Goal: Task Accomplishment & Management: Use online tool/utility

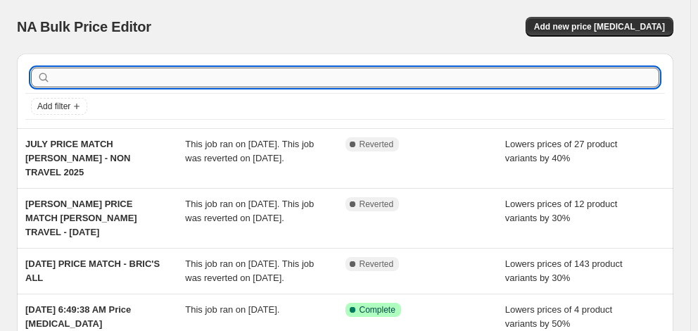
click at [128, 75] on input "text" at bounding box center [357, 78] width 606 height 20
type input "samsonite"
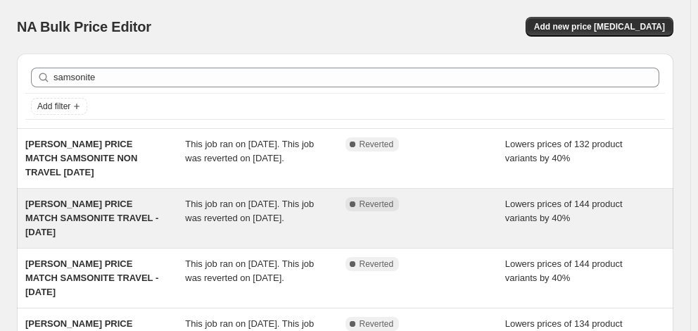
click at [97, 217] on span "MYER PRICE MATCH SAMSONITE TRAVEL - 8/8/25" at bounding box center [91, 218] width 133 height 39
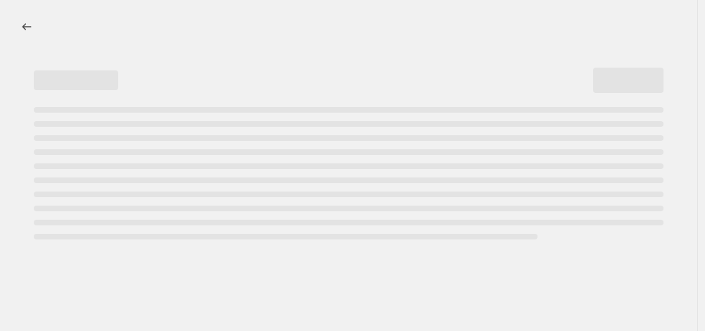
select select "percentage"
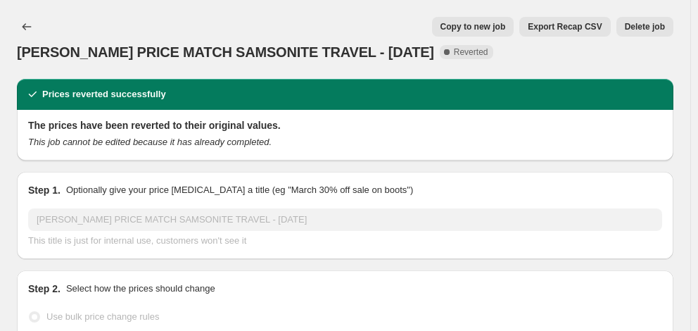
click at [493, 25] on span "Copy to new job" at bounding box center [473, 26] width 65 height 11
select select "percentage"
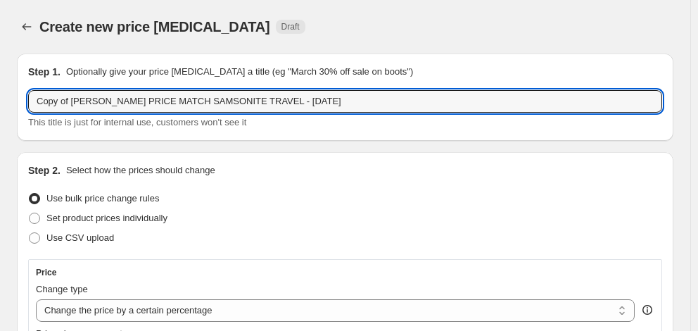
drag, startPoint x: 70, startPoint y: 101, endPoint x: -4, endPoint y: 101, distance: 73.9
click at [0, 101] on html "Home Settings Plans Skip to content Create new price change job. This page is r…" at bounding box center [349, 165] width 698 height 331
click at [215, 101] on input "MYER PRICE MATCH SAMSONITE TRAVEL - 8/8/25" at bounding box center [345, 101] width 634 height 23
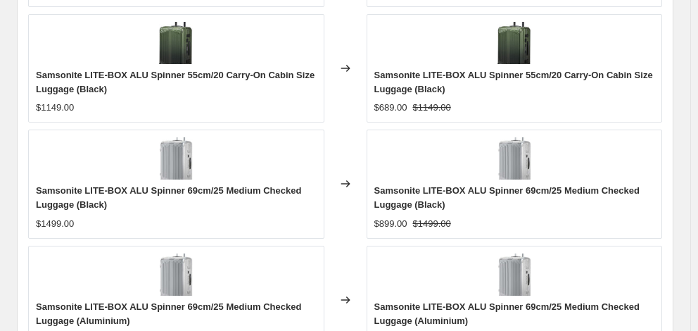
scroll to position [1137, 0]
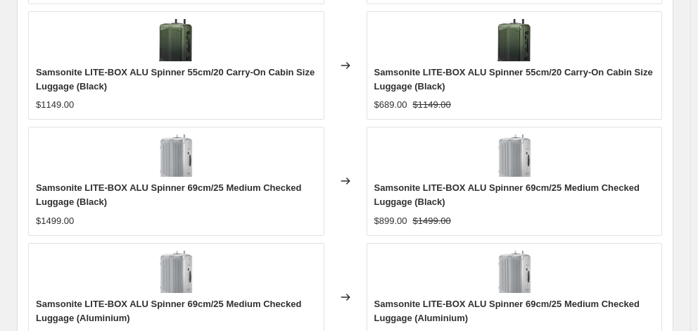
type input "[PERSON_NAME] PRICE MATCH SAMSONITE TRAVEL - [DATE]"
checkbox input "true"
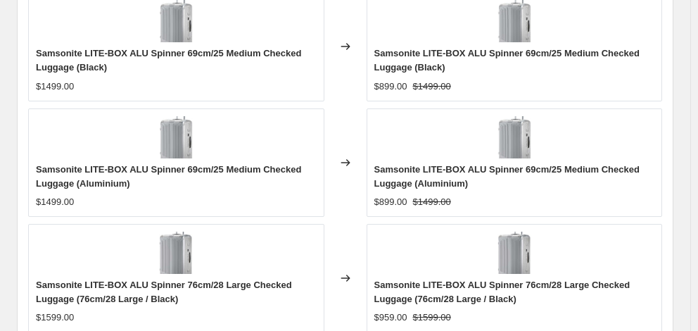
scroll to position [1348, 0]
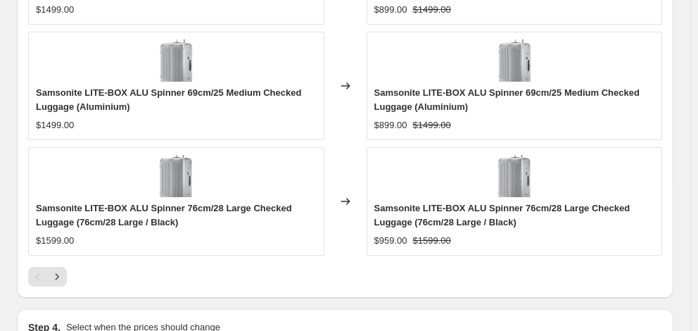
type input "[DATE]"
type input "06:00"
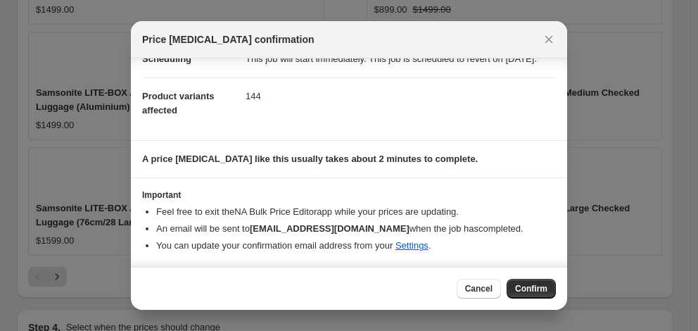
scroll to position [143, 0]
click at [534, 288] on span "Confirm" at bounding box center [531, 288] width 32 height 11
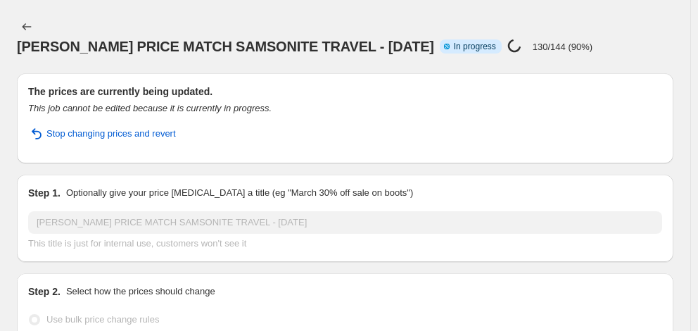
select select "percentage"
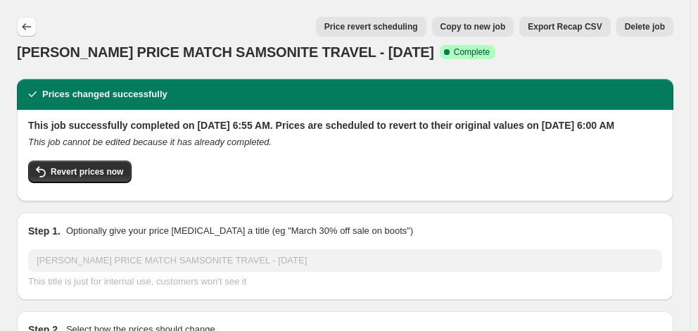
click at [32, 23] on icon "Price change jobs" at bounding box center [27, 27] width 14 height 14
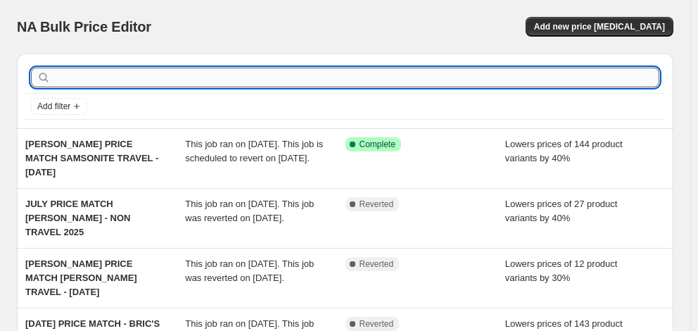
click at [115, 81] on input "text" at bounding box center [357, 78] width 606 height 20
type input "samsonite"
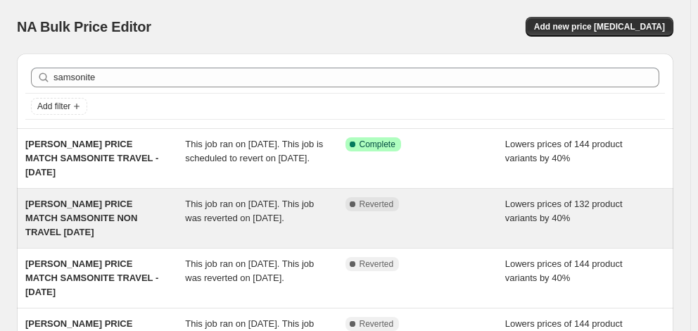
click at [115, 220] on span "MYER PRICE MATCH SAMSONITE NON TRAVEL 8/8/25" at bounding box center [81, 218] width 112 height 39
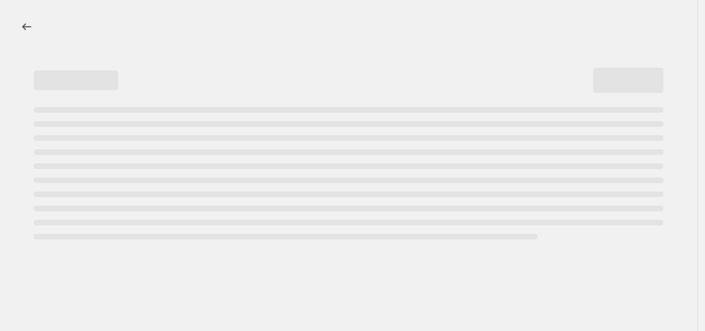
select select "percentage"
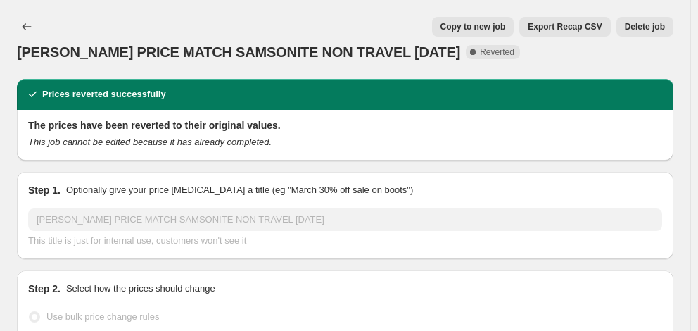
click at [486, 27] on span "Copy to new job" at bounding box center [473, 26] width 65 height 11
select select "percentage"
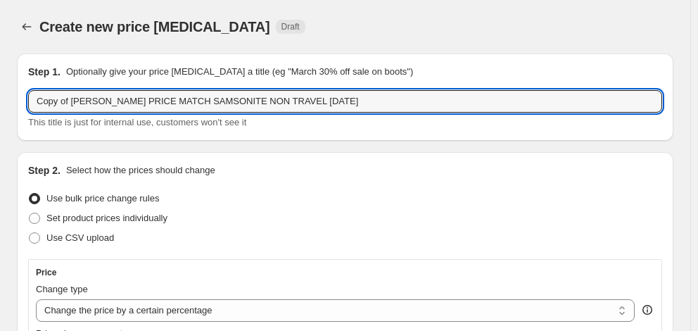
drag, startPoint x: 69, startPoint y: 101, endPoint x: -2, endPoint y: 96, distance: 71.2
click at [0, 96] on html "Home Settings Plans Skip to content Create new price change job. This page is r…" at bounding box center [349, 165] width 698 height 331
click at [234, 101] on input "MYER PRICE MATCH SAMSONITE NON TRAVEL 8/8/25" at bounding box center [345, 101] width 634 height 23
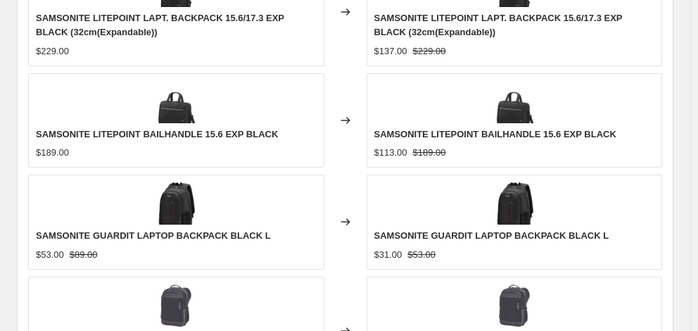
scroll to position [1128, 0]
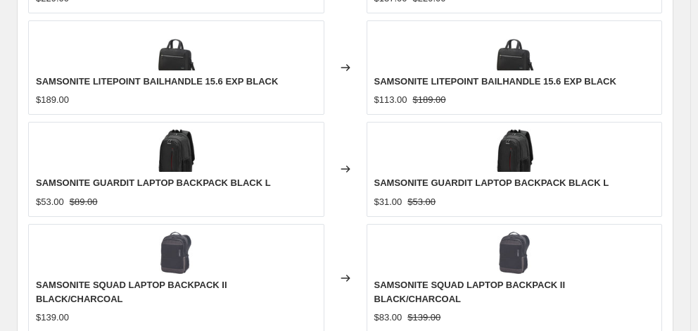
type input "[PERSON_NAME] PRICE MATCH SAMSONITE NON TRAVEL [DATE]"
checkbox input "true"
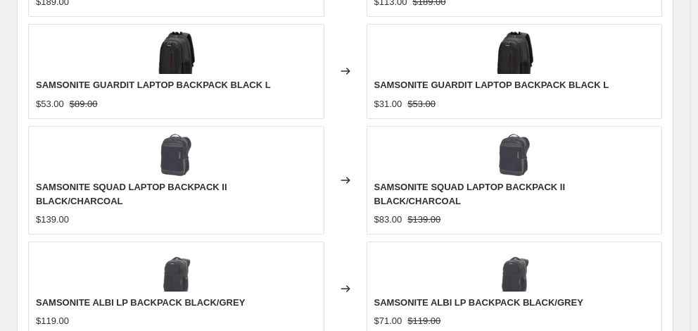
scroll to position [1339, 0]
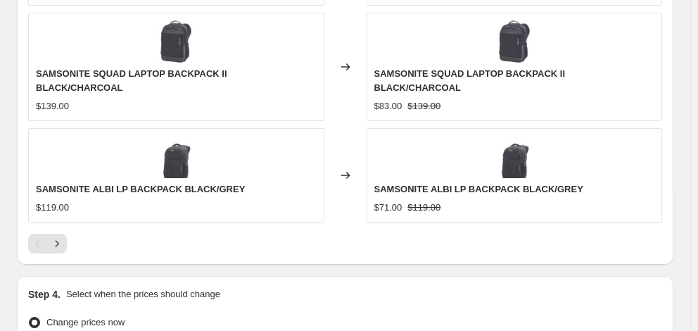
type input "[DATE]"
type input "06:00"
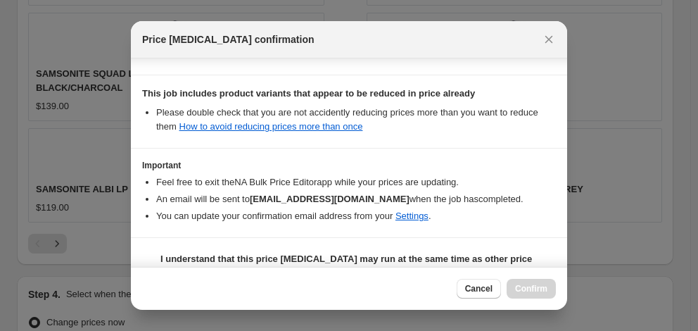
scroll to position [359, 0]
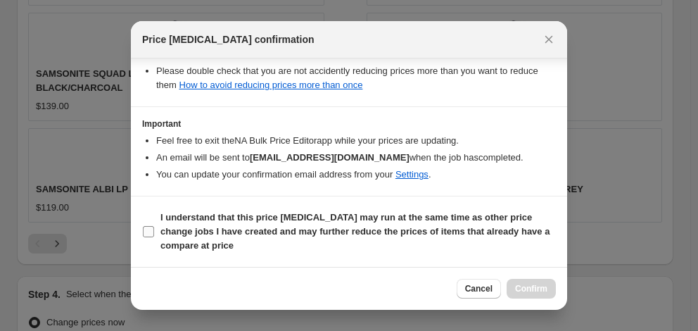
click at [289, 229] on b "I understand that this price change job may run at the same time as other price…" at bounding box center [355, 231] width 389 height 39
click at [154, 229] on input "I understand that this price change job may run at the same time as other price…" at bounding box center [148, 231] width 11 height 11
checkbox input "true"
click at [524, 287] on span "Confirm" at bounding box center [531, 288] width 32 height 11
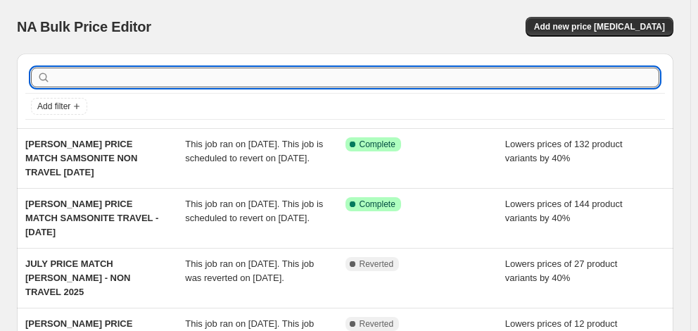
click at [137, 76] on input "text" at bounding box center [357, 78] width 606 height 20
type input "delsey"
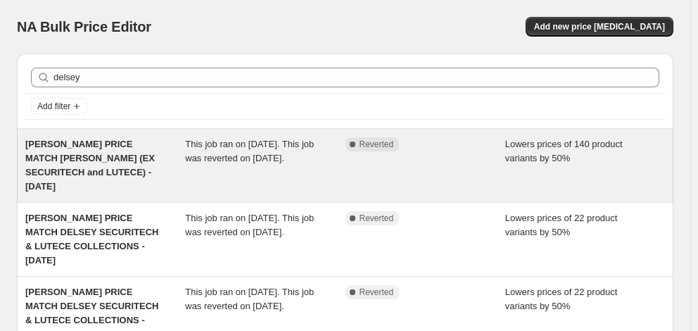
click at [97, 155] on span "MYER PRICE MATCH DELSEY (EX SECURITECH and LUTECE) - 8/8/25" at bounding box center [90, 165] width 130 height 53
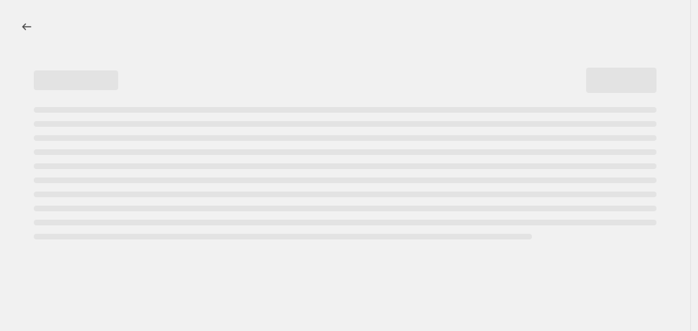
select select "percentage"
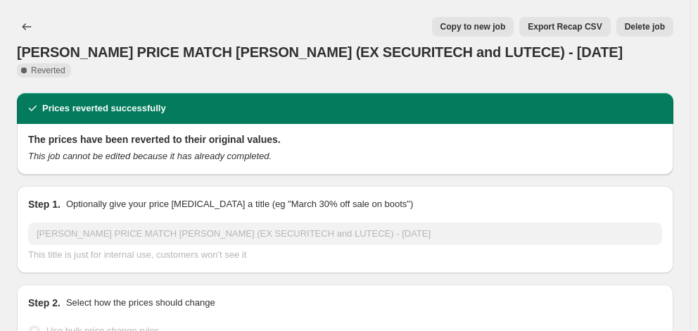
click at [504, 34] on button "Copy to new job" at bounding box center [473, 27] width 82 height 20
select select "percentage"
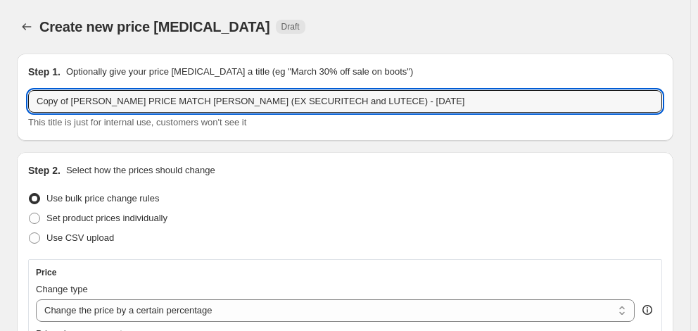
drag, startPoint x: 71, startPoint y: 103, endPoint x: -32, endPoint y: 101, distance: 102.8
click at [0, 101] on html "Home Settings Plans Skip to content Create new price change job. This page is r…" at bounding box center [349, 165] width 698 height 331
click at [222, 100] on input "MYER PRICE MATCH DELSEY (EX SECURITECH and LUTECE) - 8/8/25" at bounding box center [345, 101] width 634 height 23
click at [370, 103] on input "MYER PRICE MATCH DELSEY (EX SECURITECH/FREESTYLE/PATROAL and LUTECE) - 8/8/25" at bounding box center [345, 101] width 634 height 23
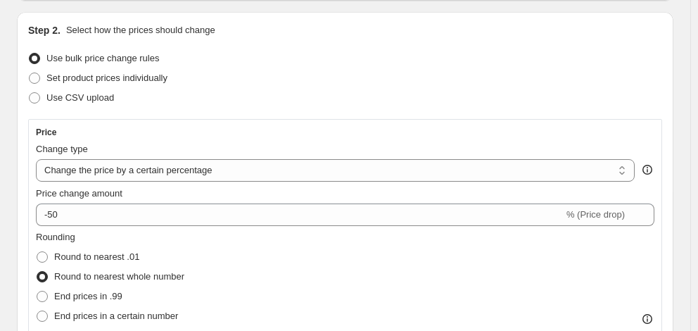
scroll to position [141, 0]
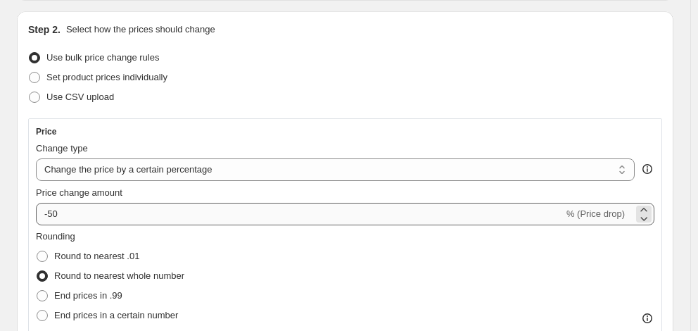
type input "MYER PRICE MATCH DELSEY (EX SECURITECH/FREESTYLE/PATROAL and LUTECE) - 12/8/25"
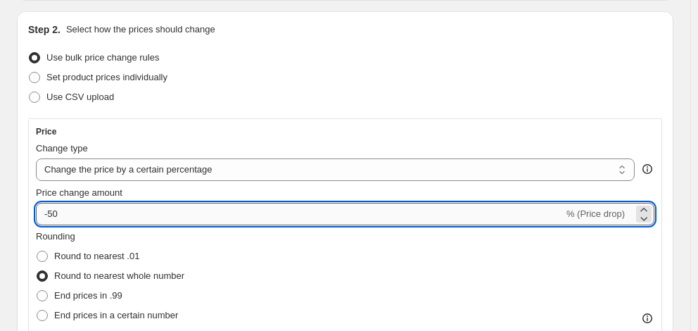
click at [125, 218] on input "-50" at bounding box center [300, 214] width 528 height 23
type input "-5"
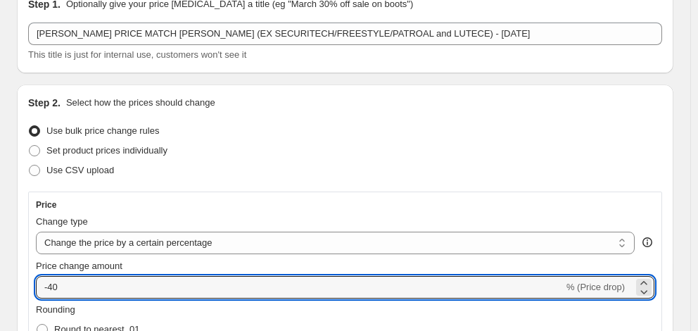
scroll to position [0, 0]
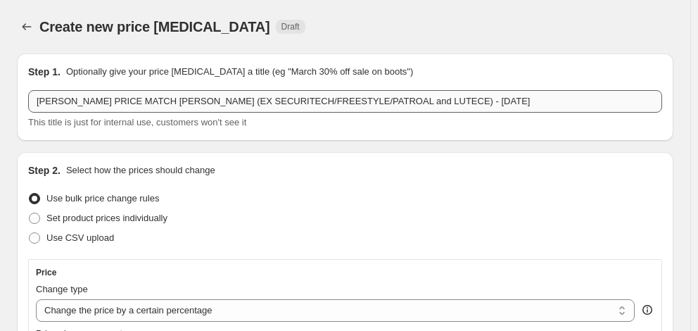
type input "-40"
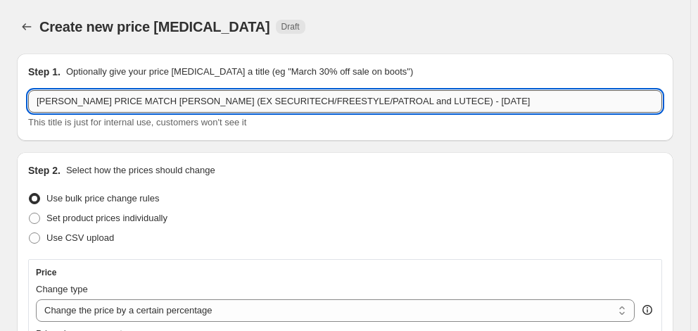
click at [301, 101] on input "MYER PRICE MATCH DELSEY (EX SECURITECH/FREESTYLE/PATROAL and LUTECE) - 12/8/25" at bounding box center [345, 101] width 634 height 23
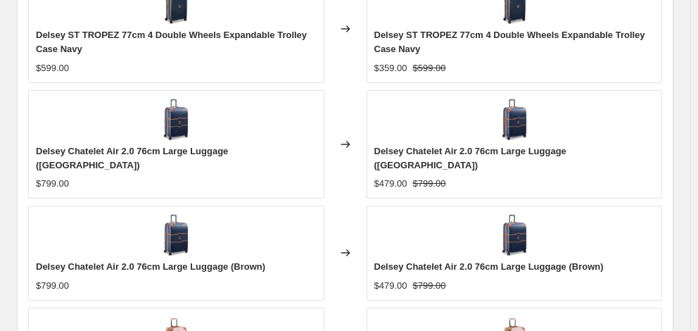
scroll to position [1128, 0]
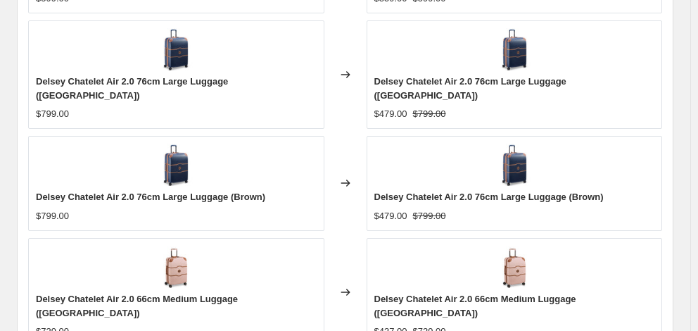
type input "[PERSON_NAME] PRICE MATCH [PERSON_NAME] (EX SECURITECH/FREESTYLE/PATROL and LUT…"
checkbox input "true"
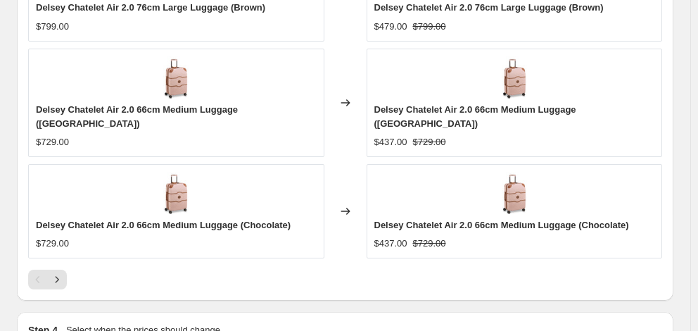
scroll to position [1339, 0]
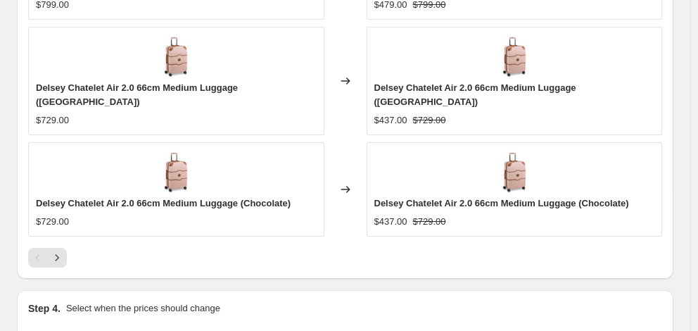
type input "[DATE]"
type input "06:00"
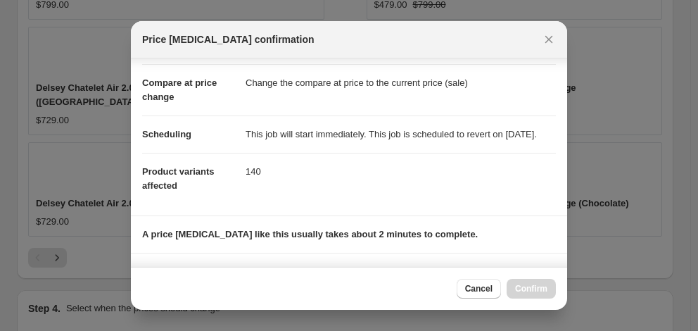
scroll to position [287, 0]
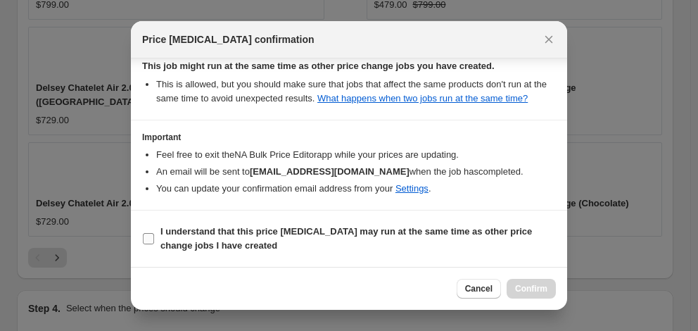
click at [296, 234] on b "I understand that this price [MEDICAL_DATA] may run at the same time as other p…" at bounding box center [347, 238] width 372 height 25
click at [154, 234] on input "I understand that this price [MEDICAL_DATA] may run at the same time as other p…" at bounding box center [148, 238] width 11 height 11
checkbox input "true"
click at [535, 285] on span "Confirm" at bounding box center [531, 288] width 32 height 11
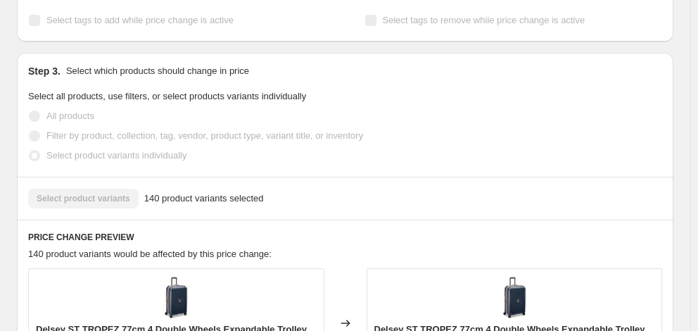
scroll to position [934, 0]
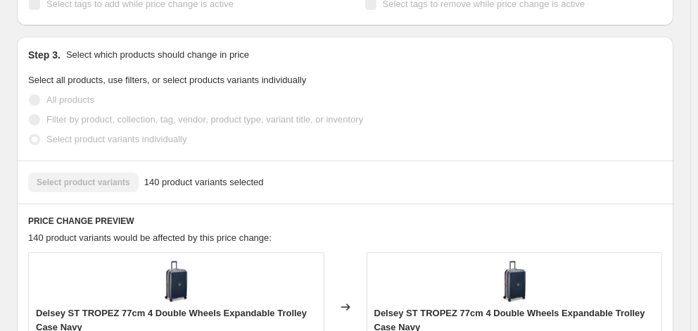
select select "percentage"
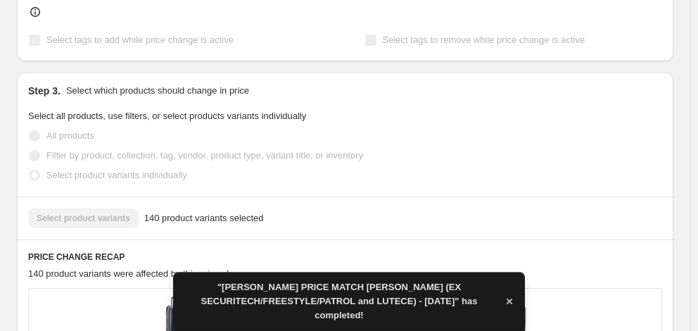
scroll to position [0, 0]
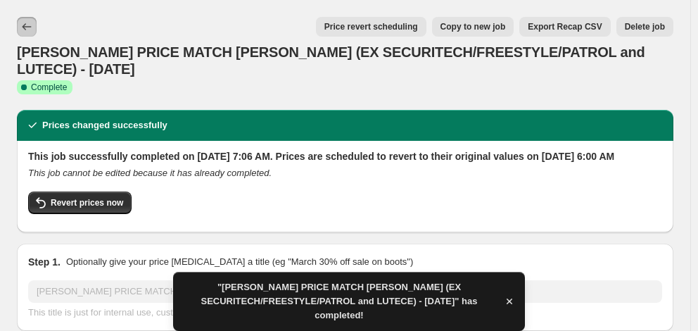
click at [28, 28] on icon "Price change jobs" at bounding box center [27, 27] width 14 height 14
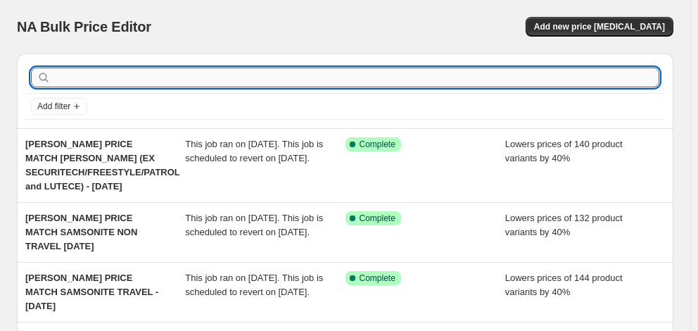
click at [132, 79] on input "text" at bounding box center [357, 78] width 606 height 20
type input "DELSEY"
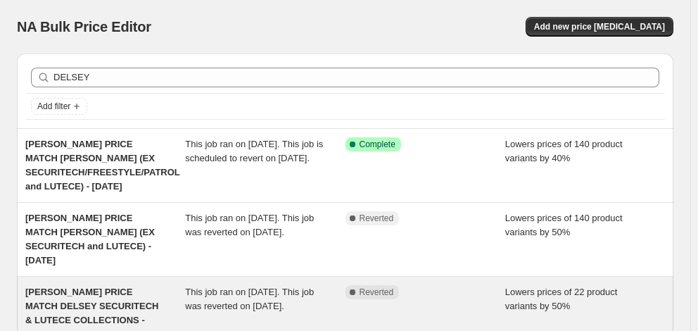
scroll to position [70, 0]
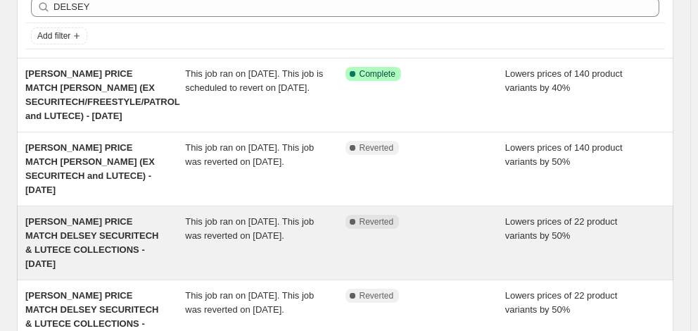
click at [120, 215] on div "MYER PRICE MATCH DELSEY SECURITECH & LUTECE COLLECTIONS - 8/8/25" at bounding box center [105, 243] width 160 height 56
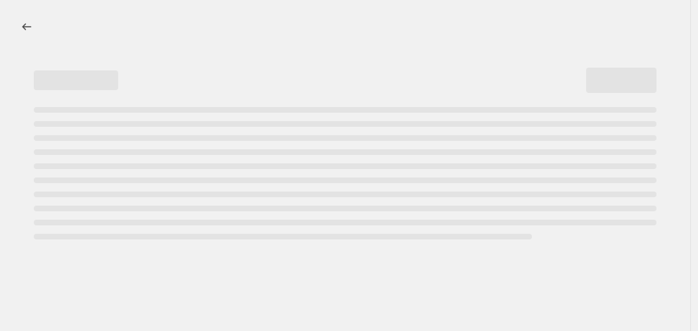
select select "percentage"
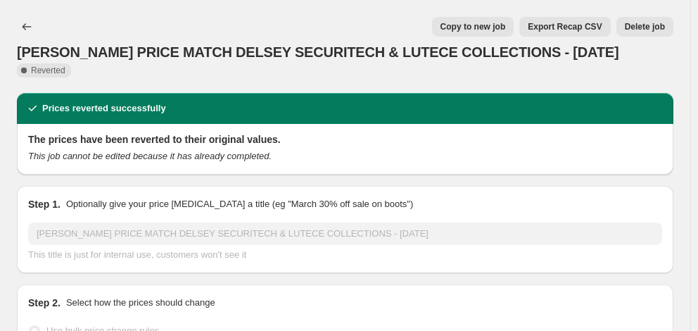
click at [496, 22] on span "Copy to new job" at bounding box center [473, 26] width 65 height 11
select select "percentage"
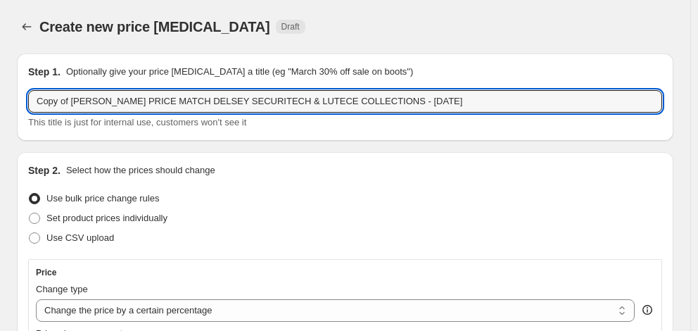
drag, startPoint x: 71, startPoint y: 101, endPoint x: -40, endPoint y: 102, distance: 111.2
click at [0, 102] on html "Home Settings Plans Skip to content Create new price change job. This page is r…" at bounding box center [349, 165] width 698 height 331
click at [205, 101] on input "MYER PRICE MATCH DELSEY SECURITECH & LUTECE COLLECTIONS - 8/8/25" at bounding box center [345, 101] width 634 height 23
click at [407, 101] on input "MYER PRICE MATCH DELSEY SECURITECH/FREESTYLE/PATROAL & LUTECE COLLECTIONS - 8/8…" at bounding box center [345, 101] width 634 height 23
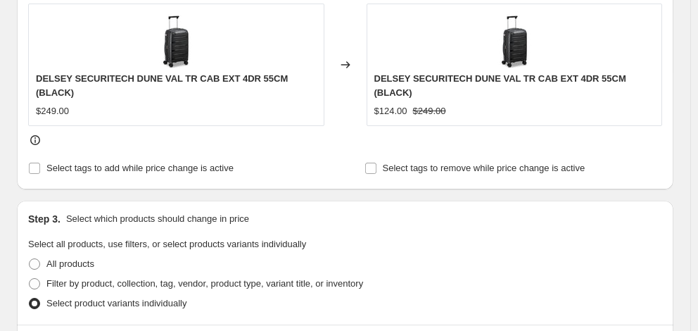
scroll to position [704, 0]
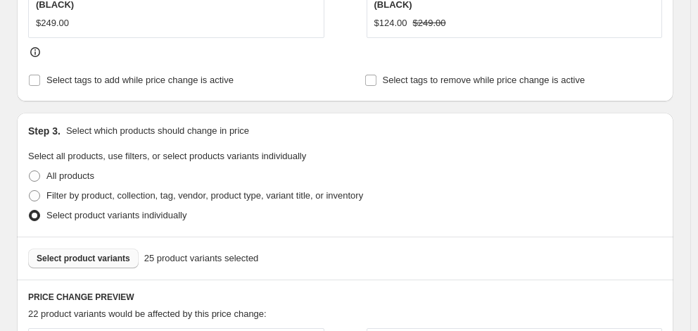
type input "[PERSON_NAME] PRICE MATCH DELSEY SECURITECH/FREESTYLE/PATROAL & LUTECE COLLECTI…"
click at [83, 253] on span "Select product variants" at bounding box center [84, 258] width 94 height 11
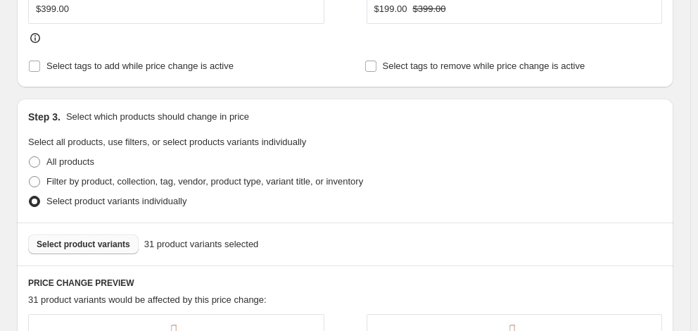
click at [92, 239] on span "Select product variants" at bounding box center [84, 244] width 94 height 11
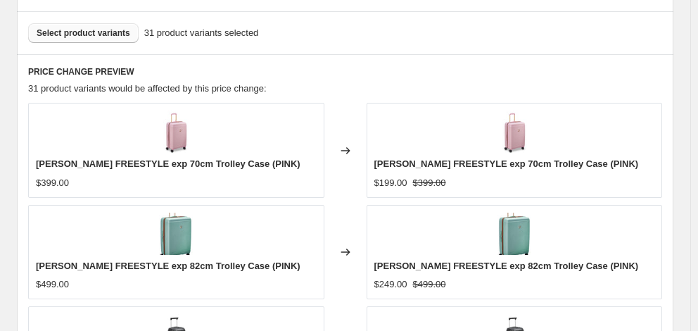
scroll to position [1128, 0]
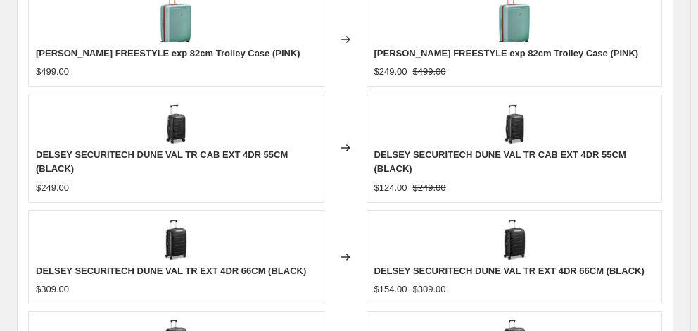
checkbox input "true"
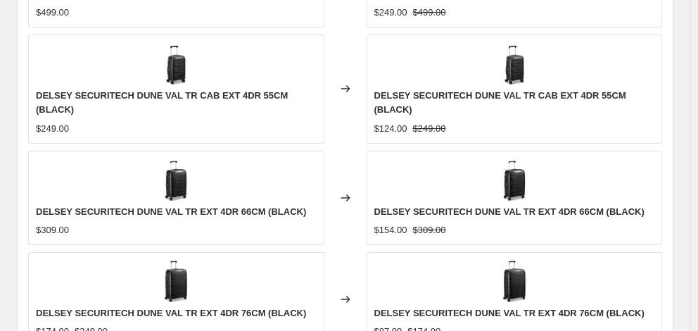
scroll to position [1198, 0]
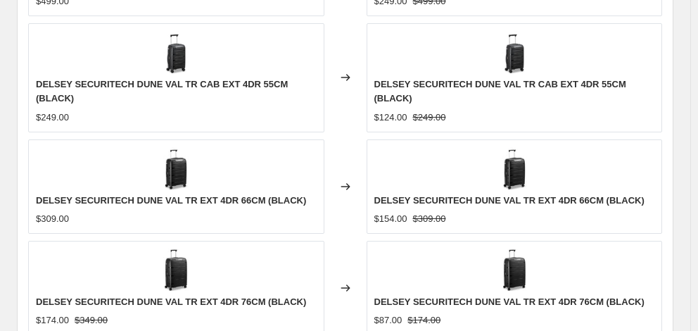
type input "[DATE]"
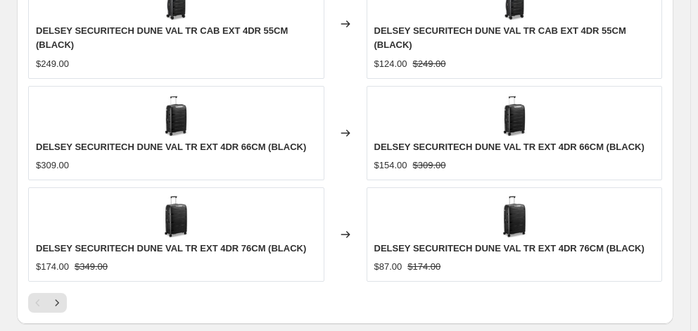
scroll to position [1339, 0]
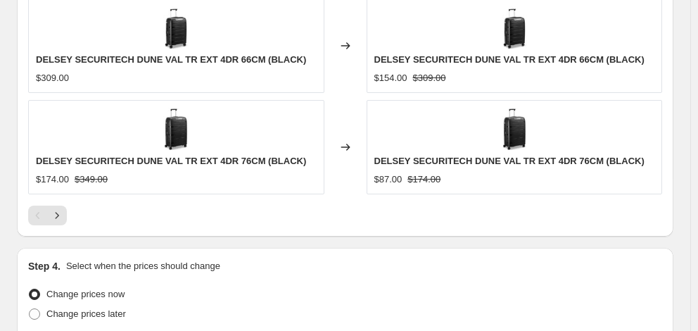
type input "06:00"
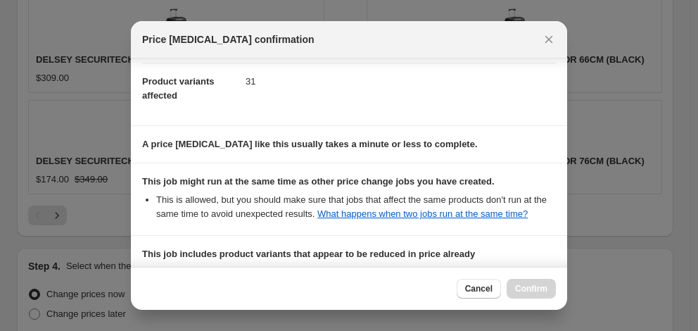
scroll to position [373, 0]
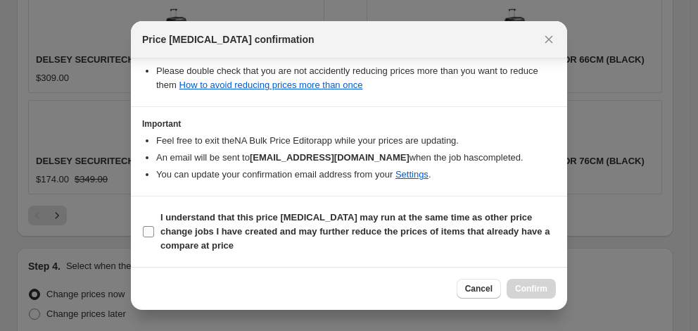
click at [334, 228] on b "I understand that this price change job may run at the same time as other price…" at bounding box center [355, 231] width 389 height 39
click at [154, 228] on input "I understand that this price change job may run at the same time as other price…" at bounding box center [148, 231] width 11 height 11
checkbox input "true"
click at [534, 290] on span "Confirm" at bounding box center [531, 288] width 32 height 11
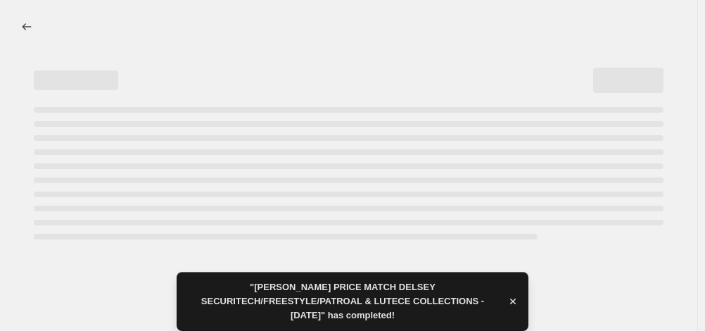
select select "percentage"
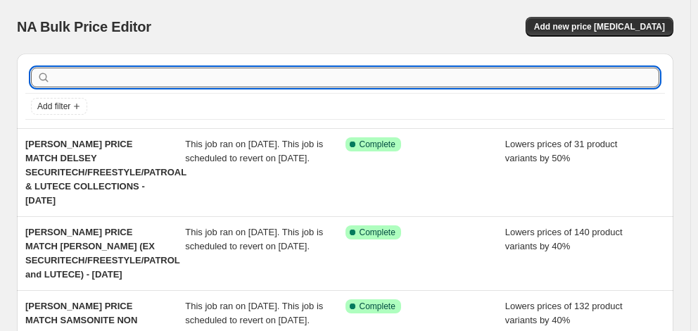
click at [108, 80] on input "text" at bounding box center [357, 78] width 606 height 20
type input "american tourister"
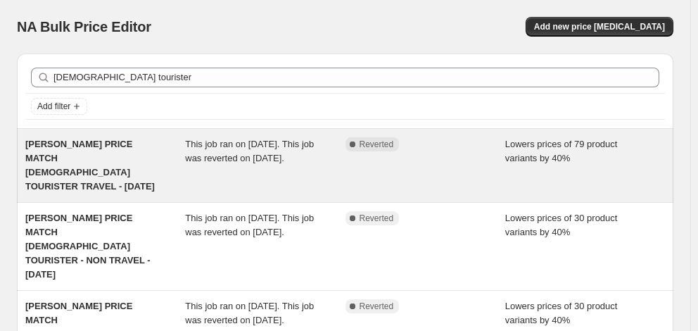
click at [110, 156] on span "MYER PRICE MATCH AMERICAN TOURISTER TRAVEL - 8/8/25" at bounding box center [90, 165] width 130 height 53
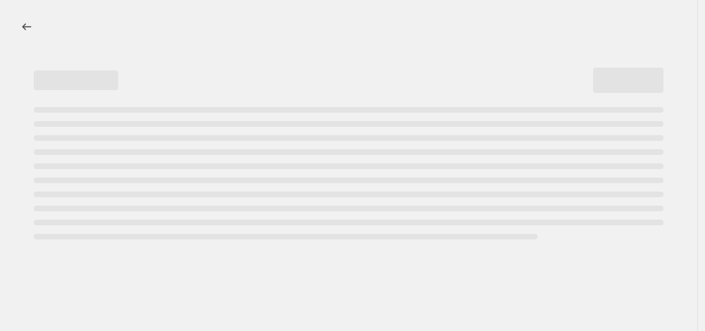
select select "percentage"
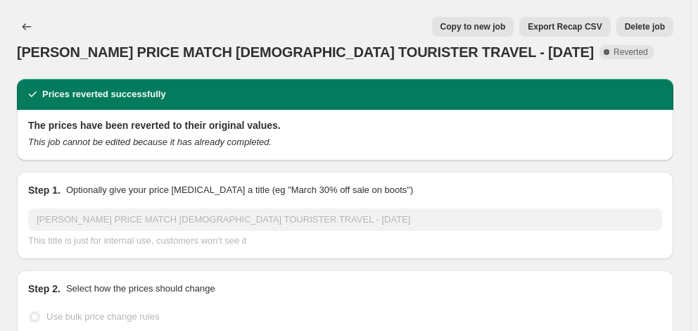
click at [477, 20] on button "Copy to new job" at bounding box center [473, 27] width 82 height 20
select select "percentage"
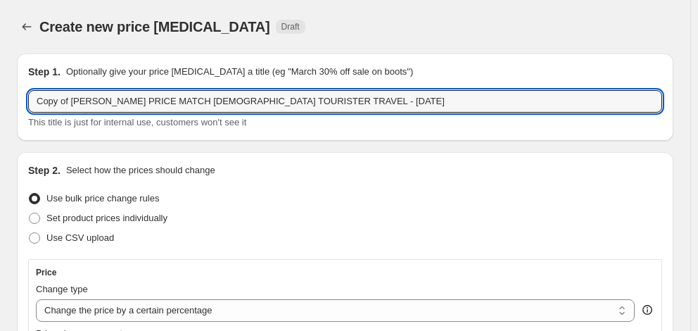
drag, startPoint x: 69, startPoint y: 99, endPoint x: -28, endPoint y: 98, distance: 97.2
click at [0, 98] on html "Home Settings Plans Skip to content Create new price change job. This page is r…" at bounding box center [349, 165] width 698 height 331
click at [250, 88] on div "Step 1. Optionally give your price change job a title (eg "March 30% off sale o…" at bounding box center [345, 97] width 634 height 65
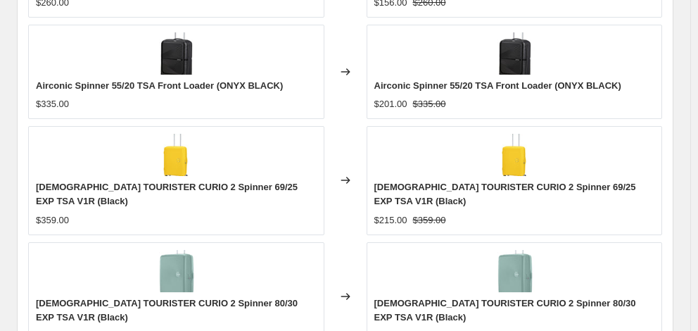
scroll to position [1133, 0]
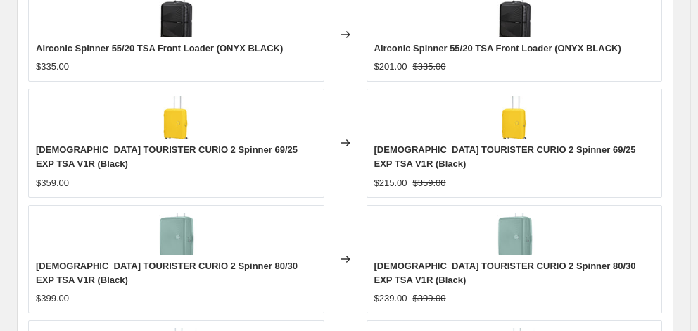
type input "[PERSON_NAME] PRICE MATCH [DEMOGRAPHIC_DATA] TOURISTER TRAVEL - [DATE]"
checkbox input "true"
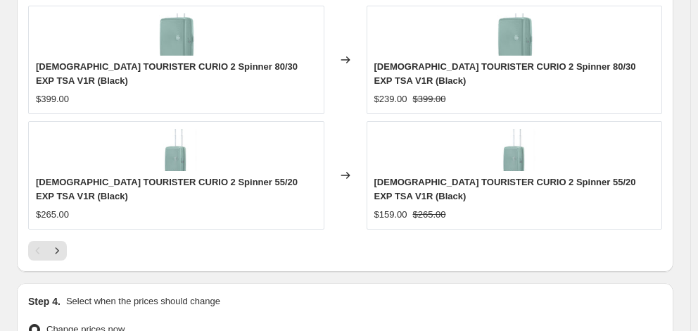
scroll to position [1344, 0]
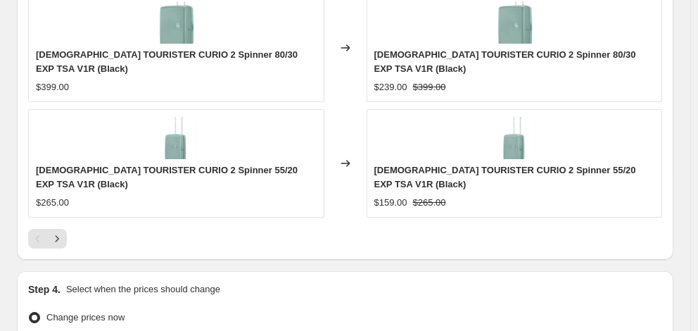
type input "[DATE]"
type input "06:00"
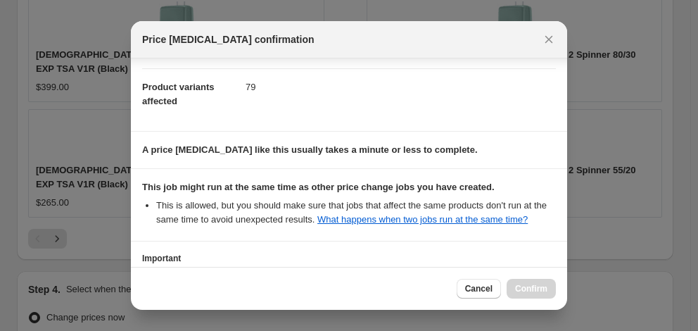
scroll to position [272, 0]
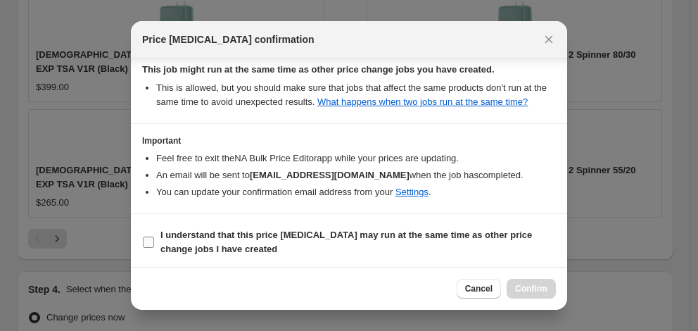
click at [324, 239] on span "I understand that this price [MEDICAL_DATA] may run at the same time as other p…" at bounding box center [359, 242] width 396 height 28
click at [154, 239] on input "I understand that this price [MEDICAL_DATA] may run at the same time as other p…" at bounding box center [148, 242] width 11 height 11
checkbox input "true"
click at [542, 294] on span "Confirm" at bounding box center [531, 288] width 32 height 11
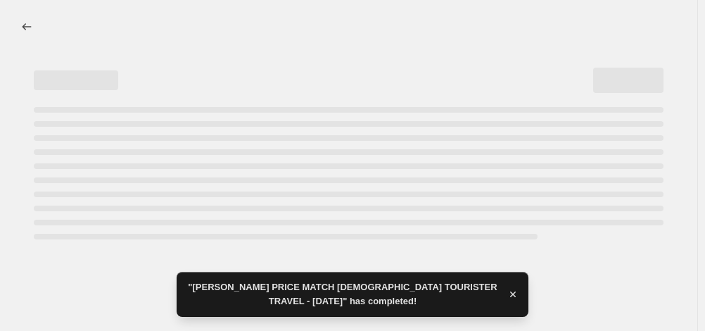
select select "percentage"
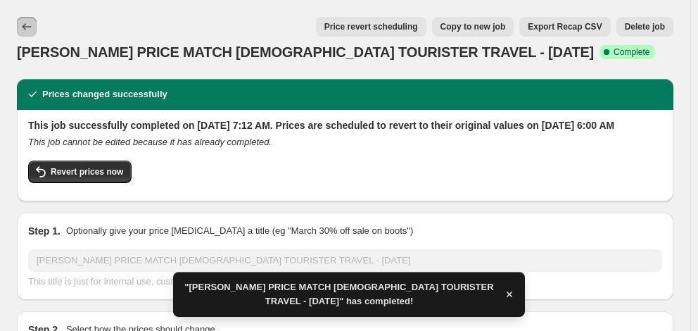
click at [23, 25] on icon "Price change jobs" at bounding box center [27, 27] width 14 height 14
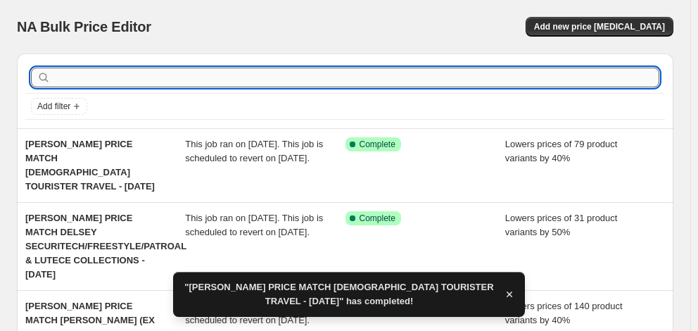
click at [176, 78] on input "text" at bounding box center [357, 78] width 606 height 20
type input "american tourister"
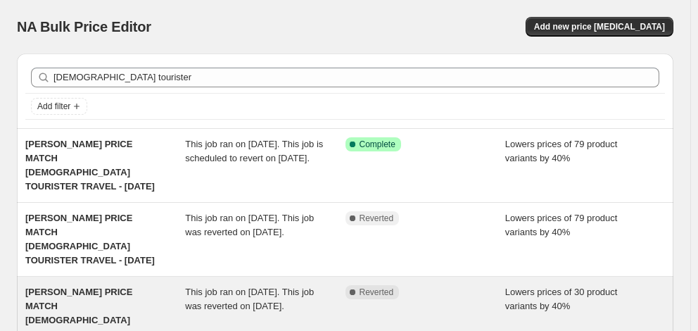
click at [145, 287] on span "MYER PRICE MATCH AMERICAN TOURISTER - NON TRAVEL - 8/8/25" at bounding box center [87, 320] width 125 height 67
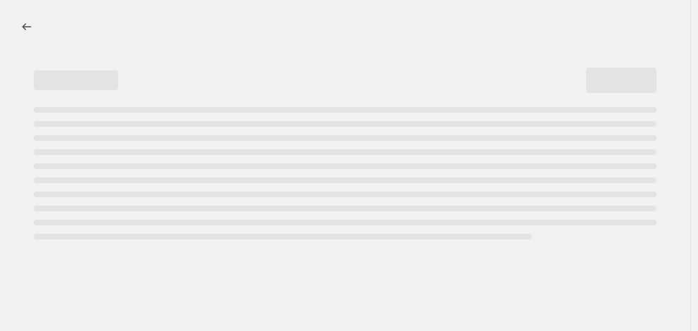
select select "percentage"
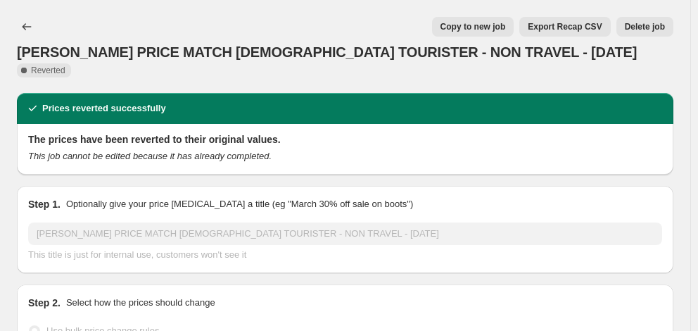
click at [470, 25] on span "Copy to new job" at bounding box center [473, 26] width 65 height 11
select select "percentage"
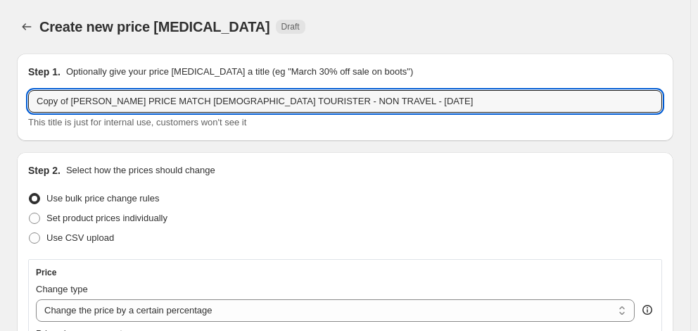
drag, startPoint x: 70, startPoint y: 101, endPoint x: -82, endPoint y: 105, distance: 152.8
click at [0, 105] on html "Home Settings Plans Skip to content Create new price change job. This page is r…" at bounding box center [349, 165] width 698 height 331
click at [288, 102] on input "MYER PRICE MATCH AMERICAN TOURISTER - NON TRAVEL - 8/8/25" at bounding box center [345, 101] width 634 height 23
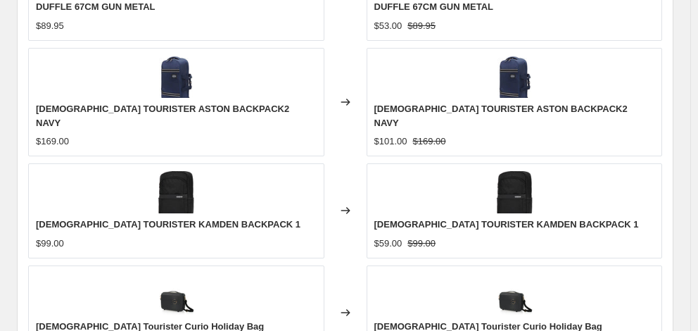
scroll to position [1048, 0]
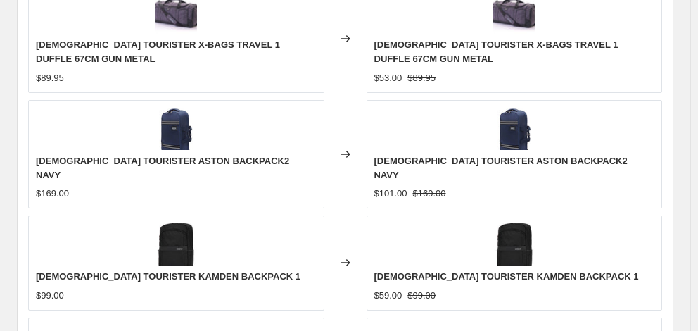
type input "[PERSON_NAME] PRICE MATCH [DEMOGRAPHIC_DATA] TOURISTER - NON TRAVEL - [DATE]"
checkbox input "true"
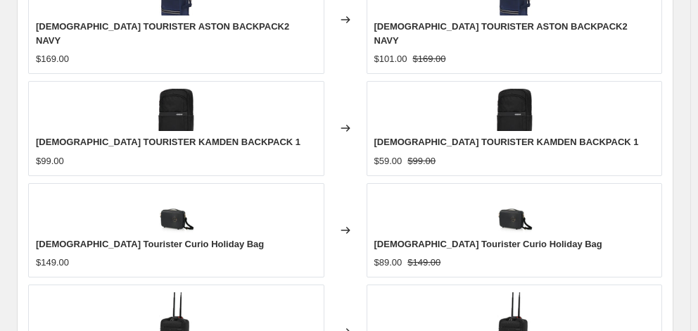
scroll to position [1330, 0]
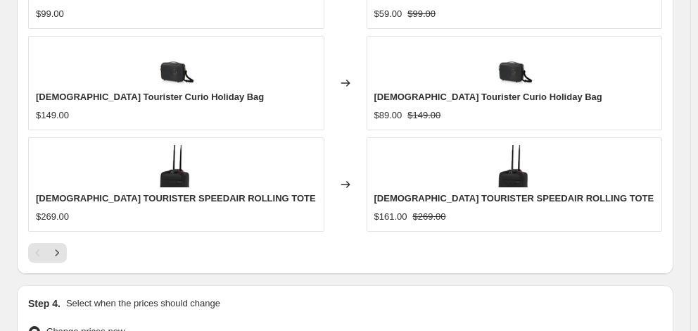
type input "[DATE]"
type input "06:00"
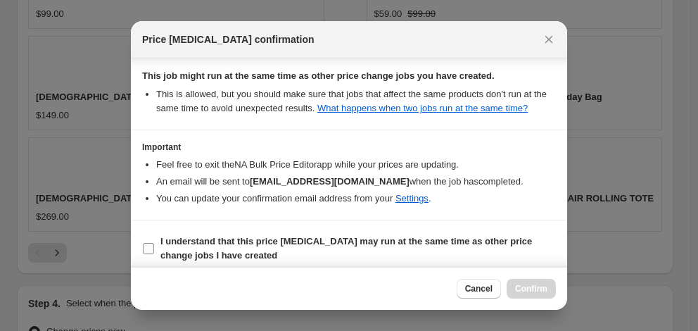
scroll to position [272, 0]
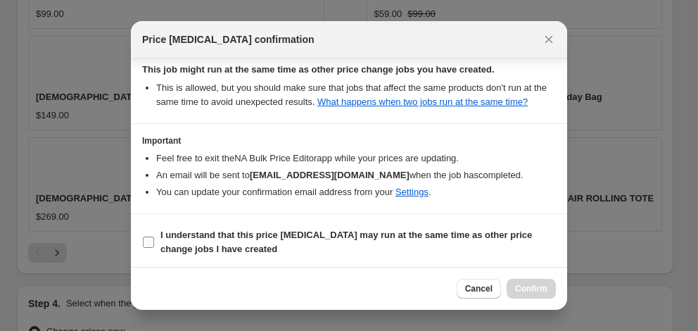
click at [305, 229] on b "I understand that this price [MEDICAL_DATA] may run at the same time as other p…" at bounding box center [347, 241] width 372 height 25
click at [154, 237] on input "I understand that this price [MEDICAL_DATA] may run at the same time as other p…" at bounding box center [148, 242] width 11 height 11
checkbox input "true"
click at [539, 292] on span "Confirm" at bounding box center [531, 288] width 32 height 11
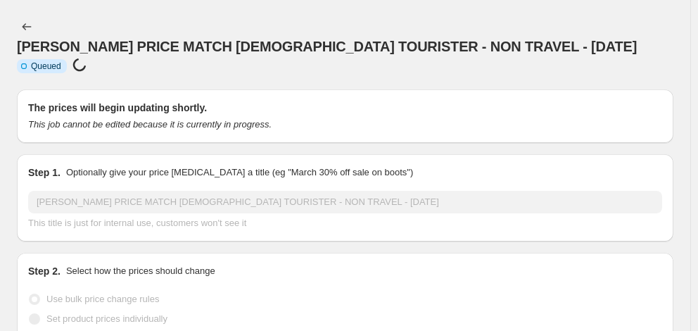
scroll to position [1330, 0]
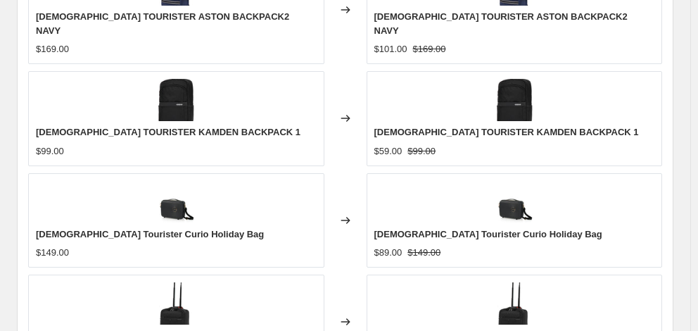
select select "percentage"
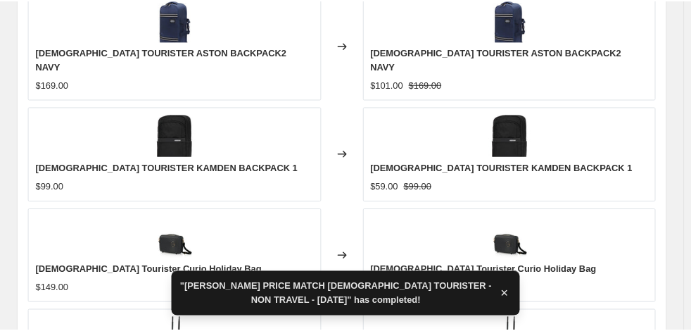
scroll to position [0, 0]
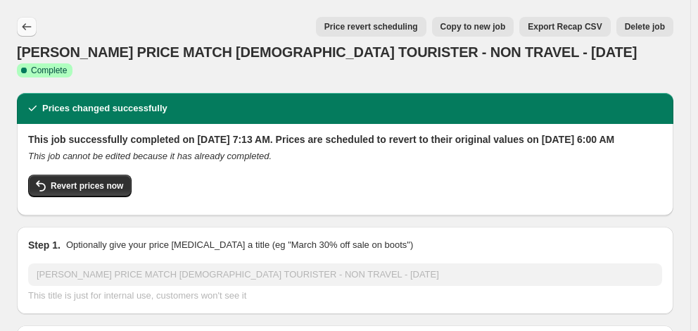
click at [29, 35] on button "Price change jobs" at bounding box center [27, 27] width 20 height 20
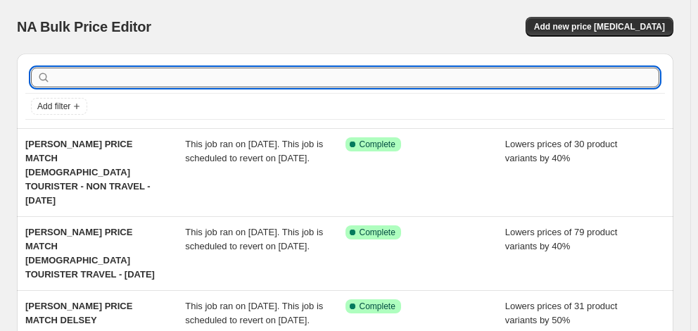
click at [176, 75] on input "text" at bounding box center [357, 78] width 606 height 20
type input "brics"
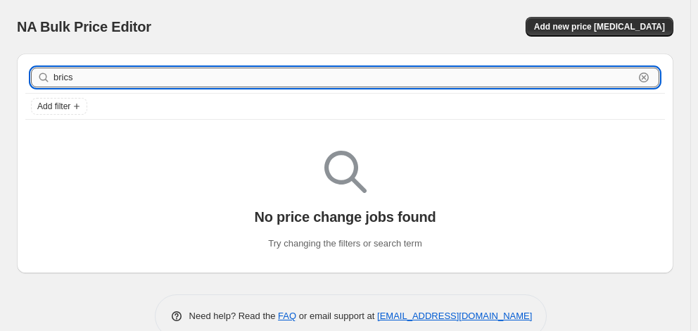
click at [69, 78] on input "brics" at bounding box center [344, 78] width 581 height 20
type input "bric's"
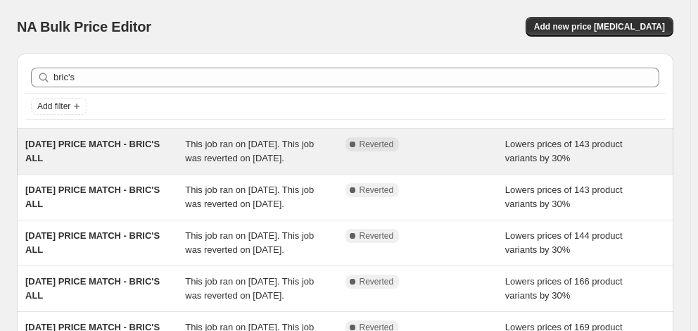
click at [103, 162] on div "[DATE] PRICE MATCH - BRIC'S ALL" at bounding box center [105, 151] width 160 height 28
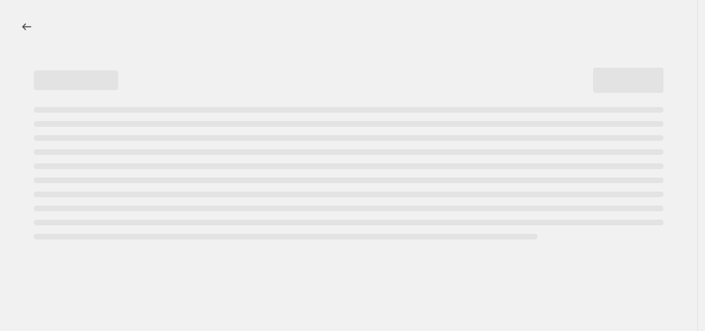
select select "percentage"
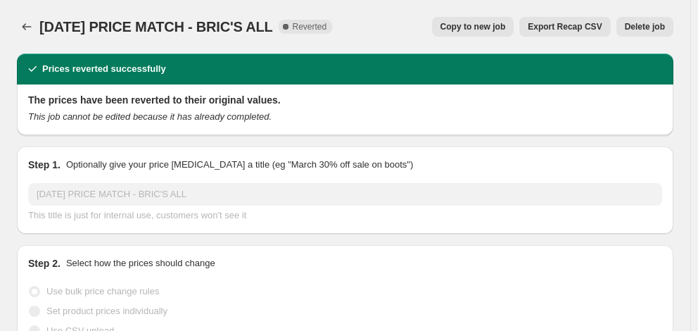
click at [491, 29] on span "Copy to new job" at bounding box center [473, 26] width 65 height 11
select select "percentage"
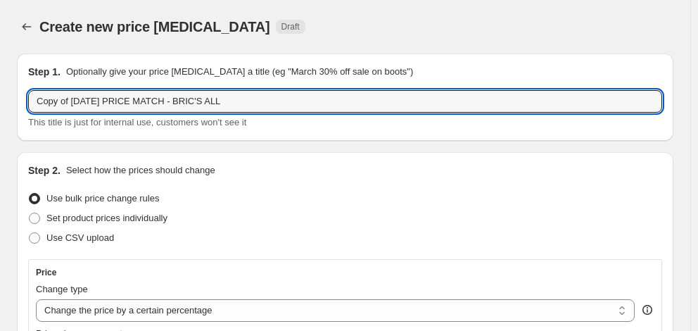
drag, startPoint x: 73, startPoint y: 101, endPoint x: -19, endPoint y: 103, distance: 92.2
click at [0, 103] on html "Home Settings Plans Skip to content Create new price [MEDICAL_DATA]. This page …" at bounding box center [349, 165] width 698 height 331
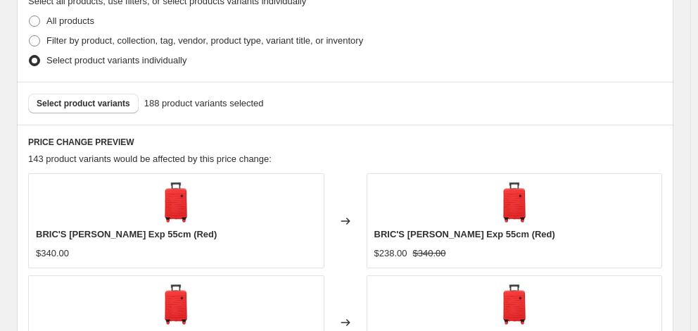
scroll to position [1114, 0]
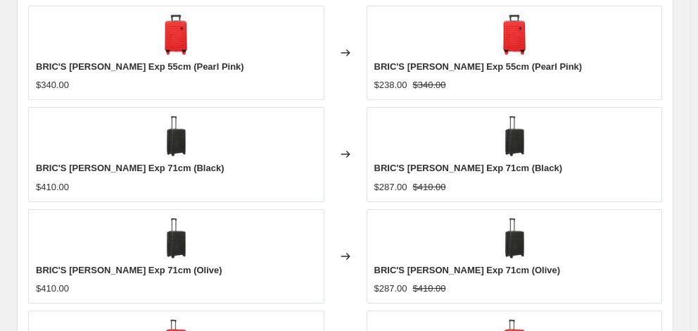
type input "[DATE] PRICE MATCH - BRIC'S ALL"
checkbox input "true"
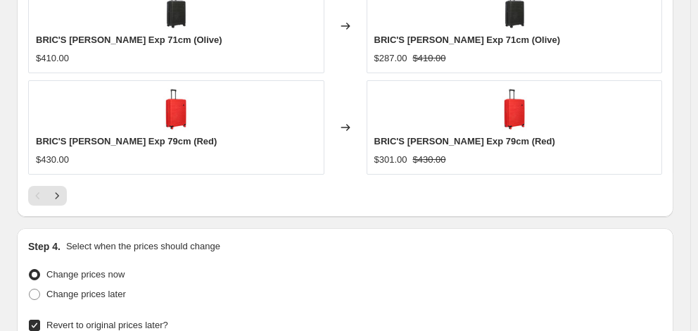
scroll to position [1377, 0]
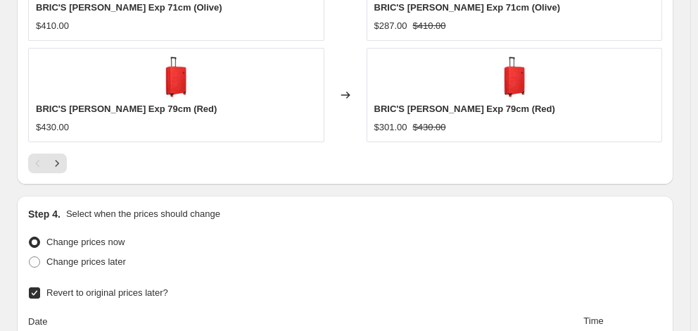
type input "[DATE]"
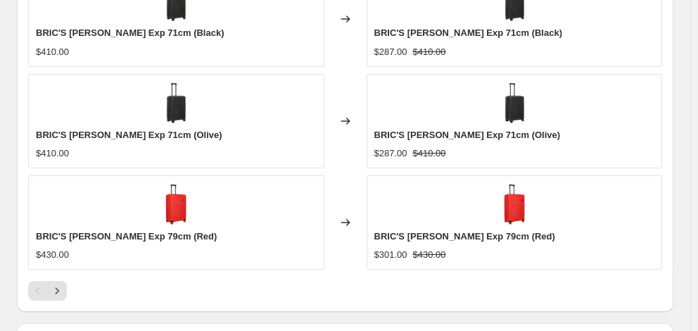
scroll to position [1166, 0]
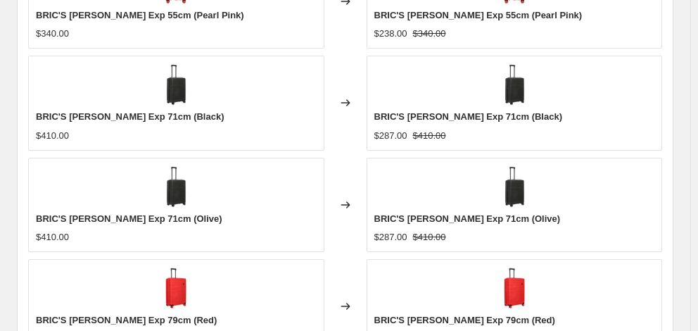
type input "06:00"
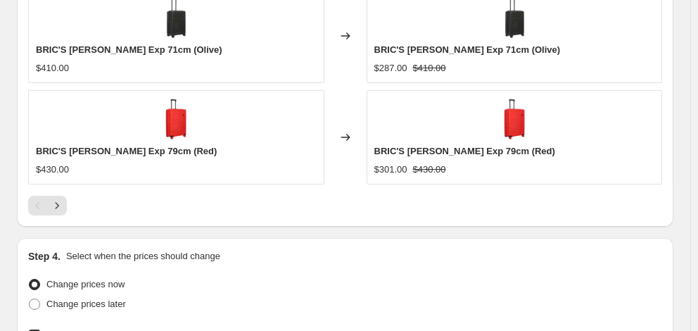
scroll to position [1377, 0]
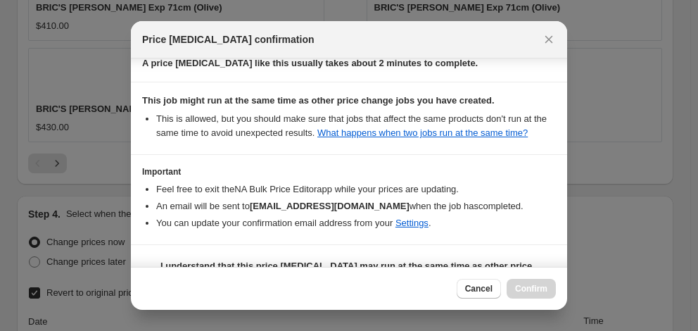
scroll to position [272, 0]
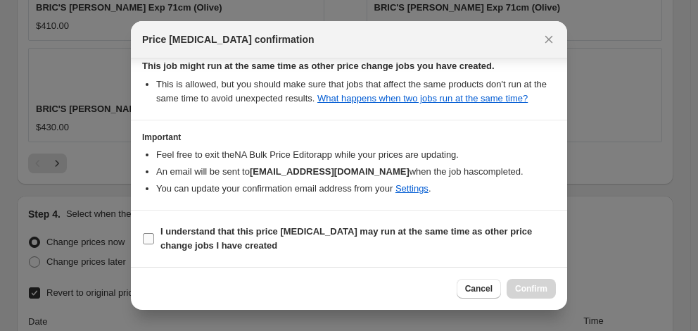
click at [307, 225] on label "I understand that this price [MEDICAL_DATA] may run at the same time as other p…" at bounding box center [349, 239] width 414 height 34
click at [154, 233] on input "I understand that this price [MEDICAL_DATA] may run at the same time as other p…" at bounding box center [148, 238] width 11 height 11
checkbox input "true"
click at [523, 284] on span "Confirm" at bounding box center [531, 288] width 32 height 11
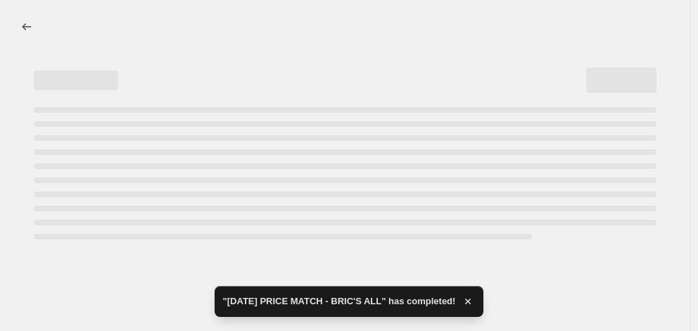
select select "percentage"
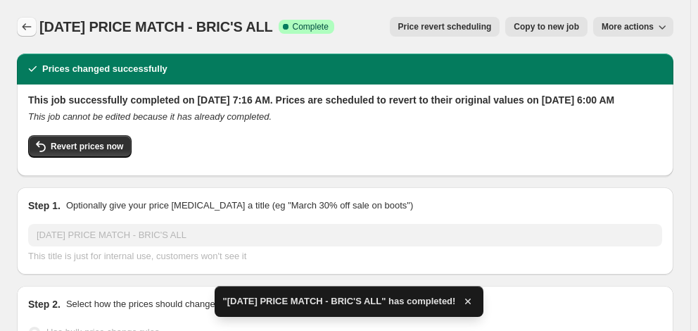
click at [29, 26] on icon "Price change jobs" at bounding box center [27, 27] width 14 height 14
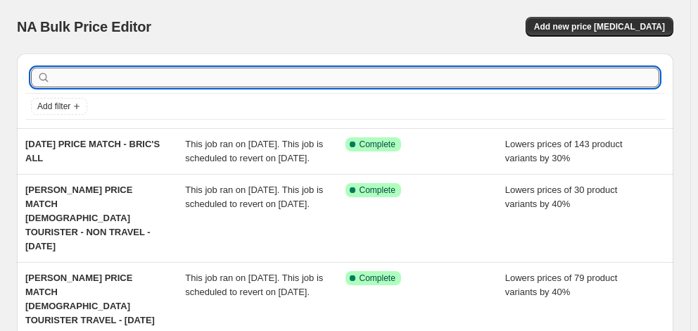
click at [87, 84] on input "text" at bounding box center [357, 78] width 606 height 20
type input "high sierra"
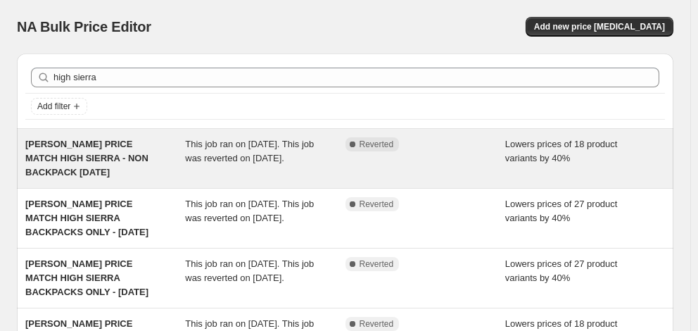
click at [104, 168] on div "[PERSON_NAME] PRICE MATCH HIGH SIERRA - NON BACKPACK [DATE]" at bounding box center [105, 158] width 160 height 42
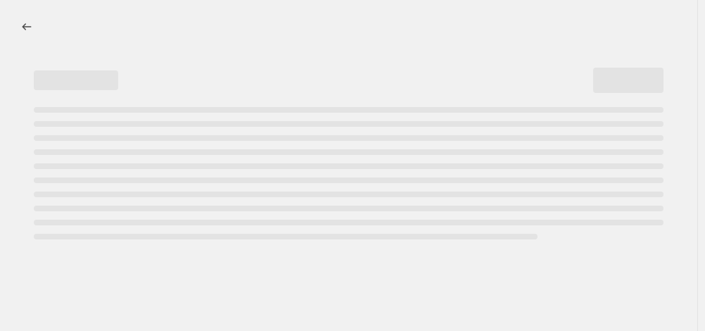
select select "percentage"
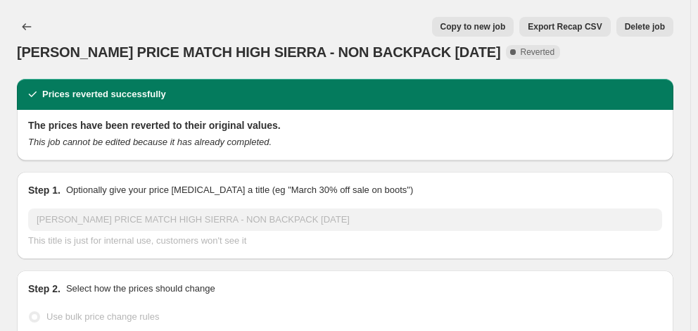
click at [465, 27] on span "Copy to new job" at bounding box center [473, 26] width 65 height 11
select select "percentage"
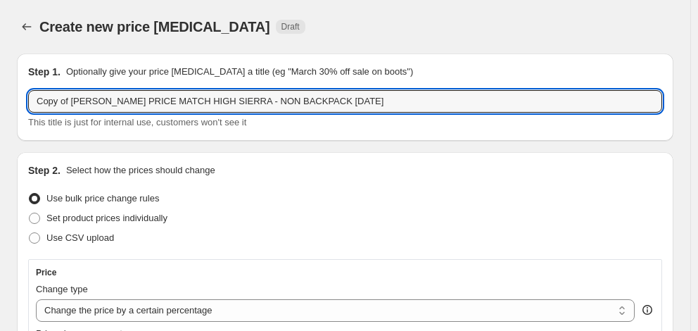
drag, startPoint x: 68, startPoint y: 100, endPoint x: -62, endPoint y: 100, distance: 130.2
click at [0, 100] on html "Home Settings Plans Skip to content Create new price [MEDICAL_DATA]. This page …" at bounding box center [349, 165] width 698 height 331
click at [255, 100] on input "[PERSON_NAME] PRICE MATCH HIGH SIERRA - NON BACKPACK [DATE]" at bounding box center [345, 101] width 634 height 23
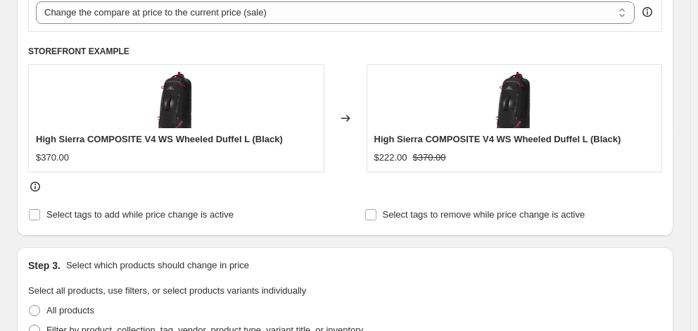
scroll to position [634, 0]
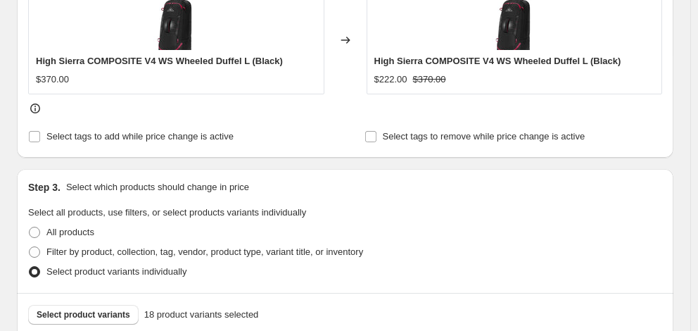
type input "[PERSON_NAME] PRICE MATCH HIGH SIERRA - NON BACKPACK [DATE]"
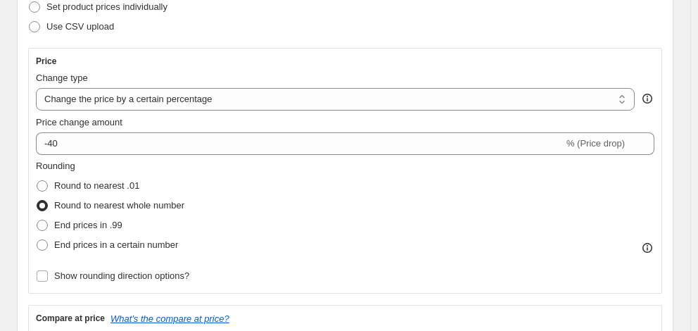
scroll to position [0, 0]
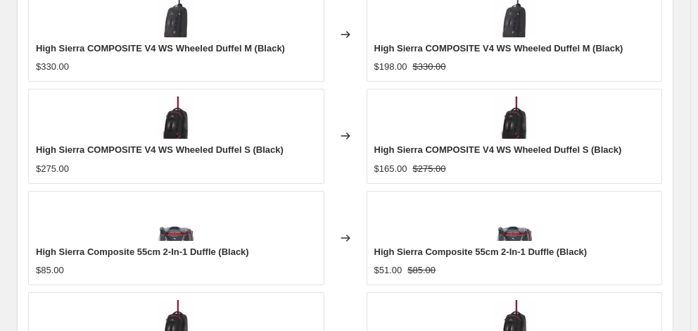
checkbox input "true"
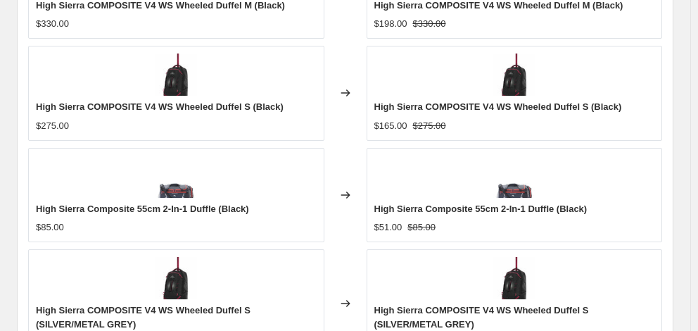
scroll to position [1344, 0]
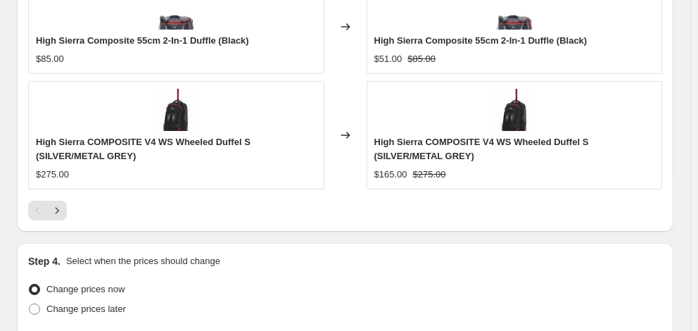
type input "[DATE]"
type input "06:00"
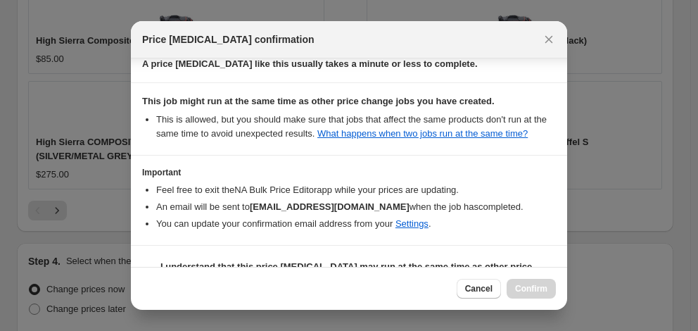
scroll to position [272, 0]
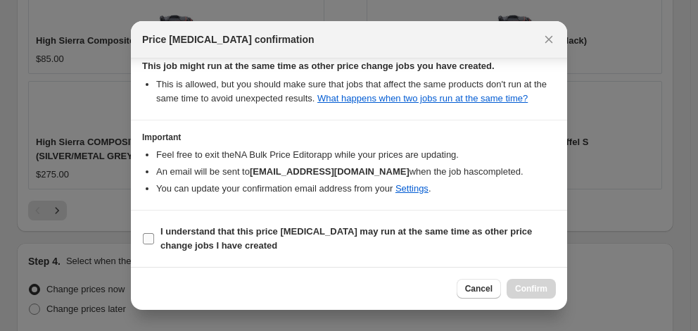
click at [419, 235] on b "I understand that this price [MEDICAL_DATA] may run at the same time as other p…" at bounding box center [347, 238] width 372 height 25
click at [154, 235] on input "I understand that this price [MEDICAL_DATA] may run at the same time as other p…" at bounding box center [148, 238] width 11 height 11
checkbox input "true"
click at [521, 286] on span "Confirm" at bounding box center [531, 288] width 32 height 11
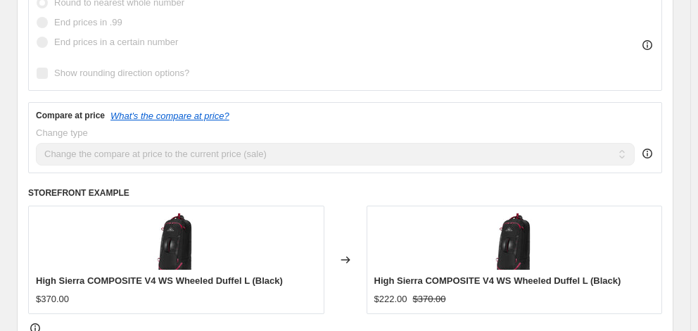
scroll to position [253, 0]
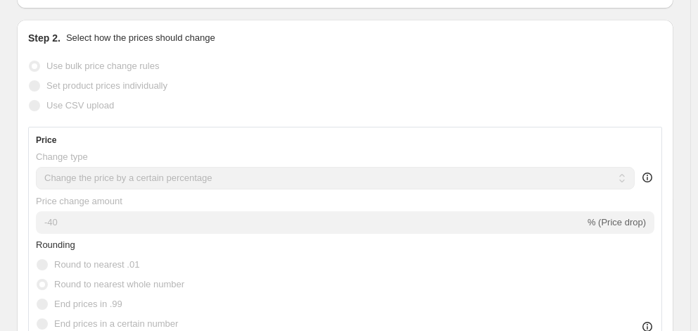
select select "percentage"
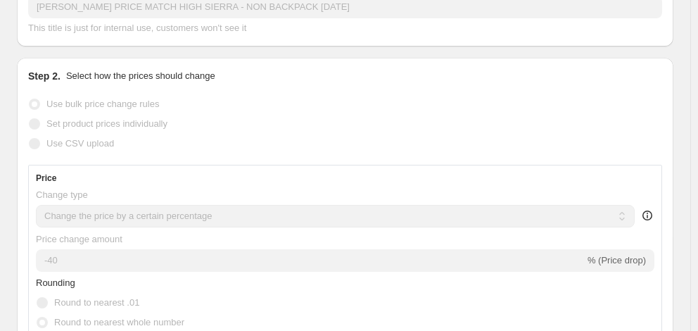
scroll to position [0, 0]
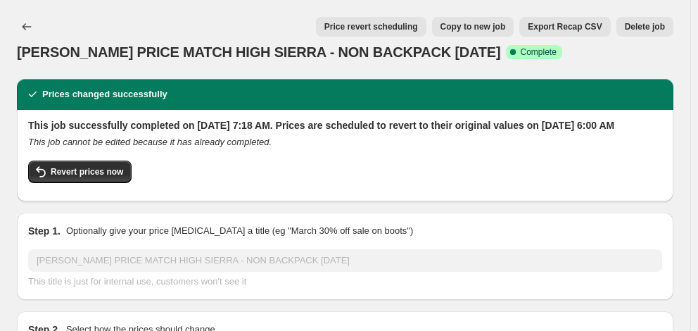
click at [21, 29] on icon "Price change jobs" at bounding box center [27, 27] width 14 height 14
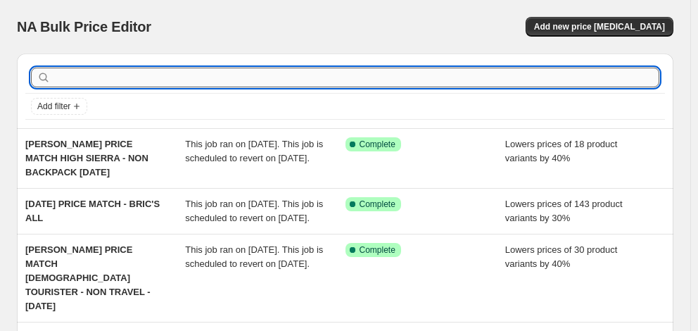
click at [114, 76] on input "text" at bounding box center [357, 78] width 606 height 20
type input "high sierra"
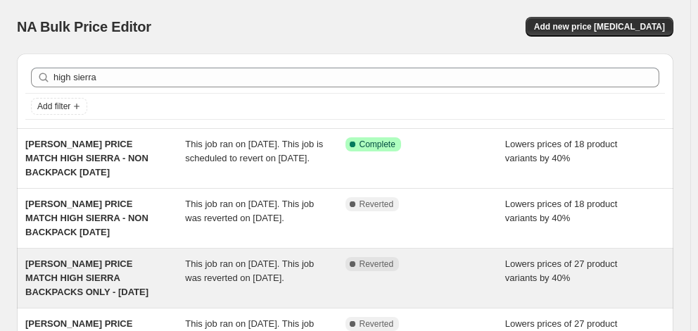
click at [90, 277] on span "MYER PRICE MATCH HIGH SIERRA BACKPACKS ONLY - 8/8/25" at bounding box center [86, 277] width 123 height 39
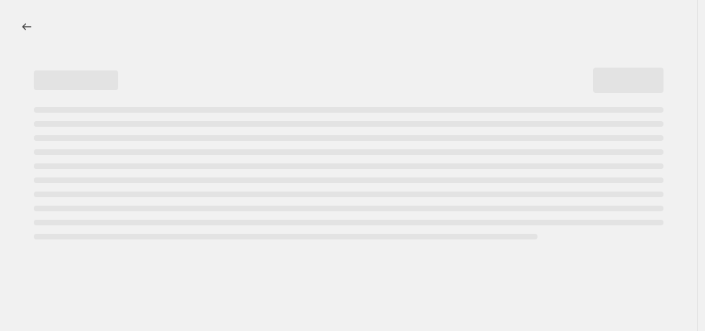
select select "percentage"
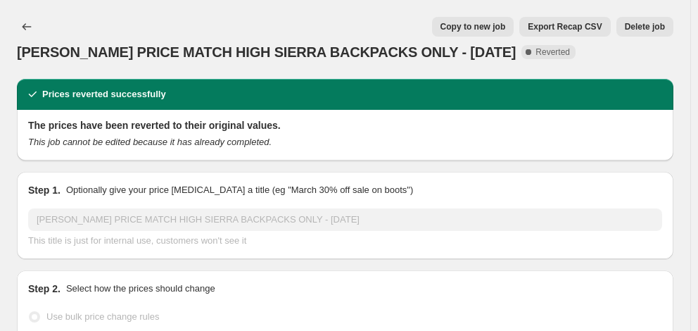
click at [451, 25] on button "Copy to new job" at bounding box center [473, 27] width 82 height 20
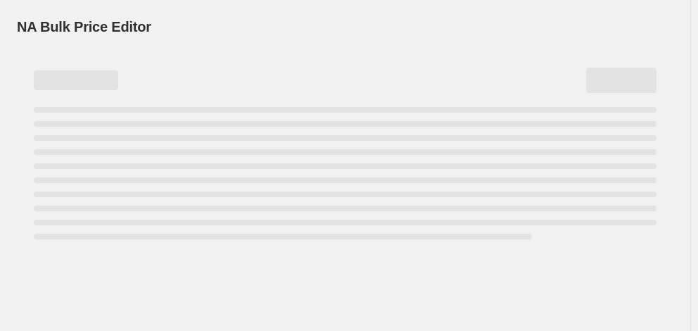
select select "percentage"
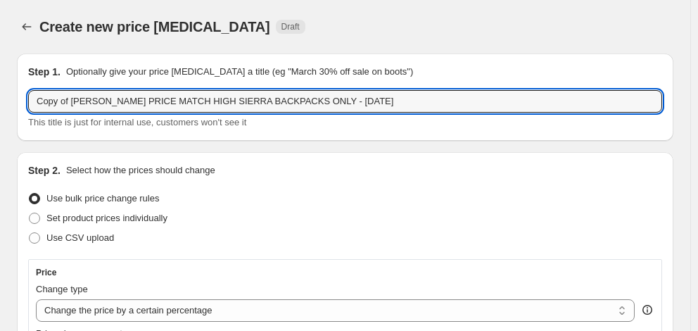
drag, startPoint x: 69, startPoint y: 101, endPoint x: -37, endPoint y: 101, distance: 106.3
click at [0, 101] on html "Home Settings Plans Skip to content Create new price change job. This page is r…" at bounding box center [349, 165] width 698 height 331
click at [259, 101] on input "MYER PRICE MATCH HIGH SIERRA BACKPACKS ONLY - 8/8/25" at bounding box center [345, 101] width 634 height 23
type input "[PERSON_NAME] PRICE MATCH HIGH SIERRA BACKPACKS ONLY - [DATE]"
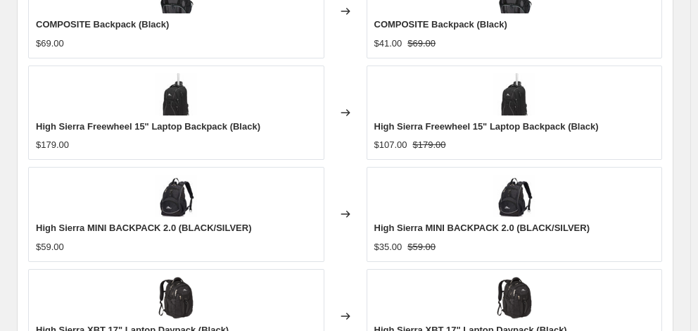
scroll to position [1114, 0]
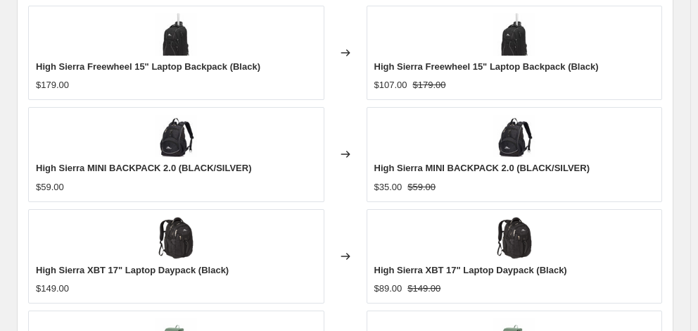
checkbox input "true"
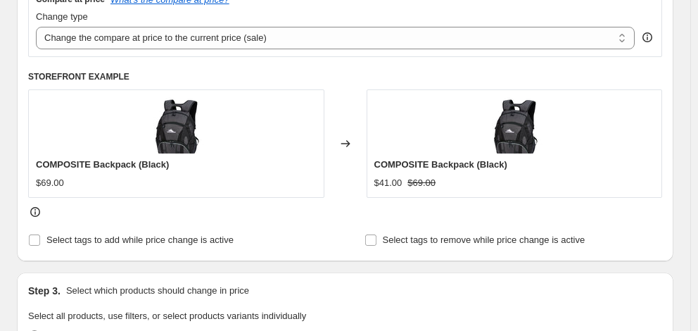
scroll to position [692, 0]
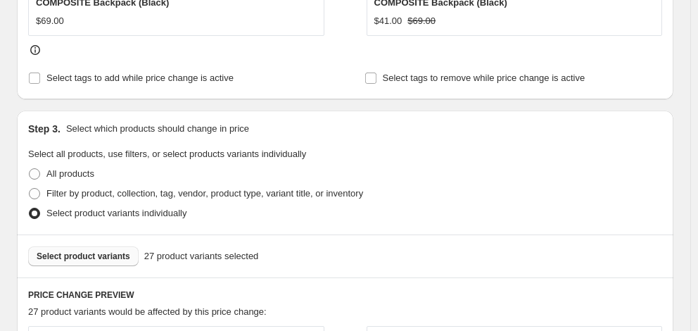
click at [103, 251] on span "Select product variants" at bounding box center [84, 256] width 94 height 11
click at [102, 251] on span "Select product variants" at bounding box center [84, 256] width 94 height 11
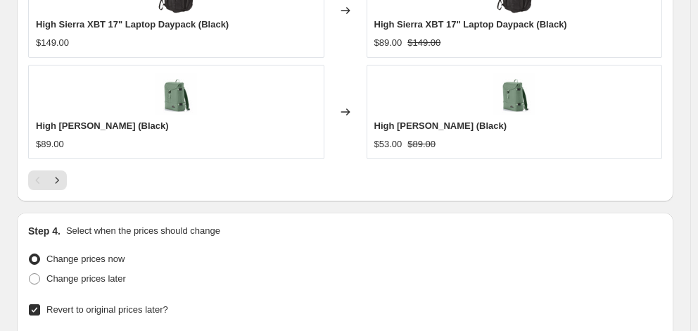
scroll to position [1377, 0]
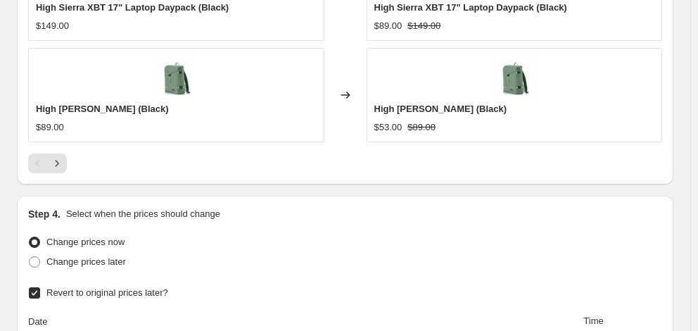
type input "[DATE]"
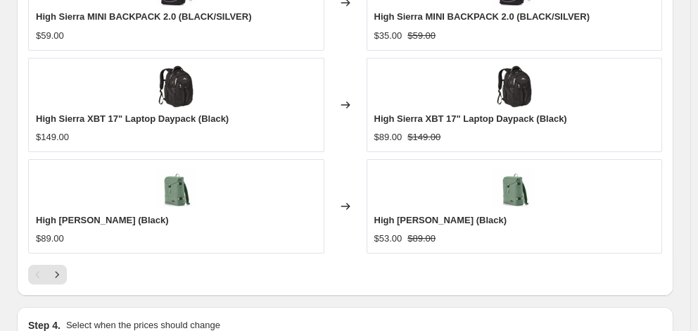
scroll to position [1166, 0]
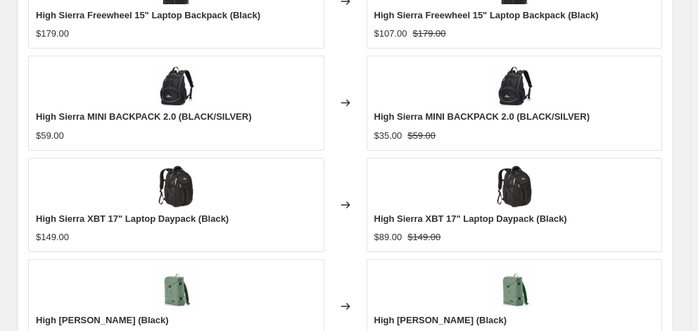
type input "06:00"
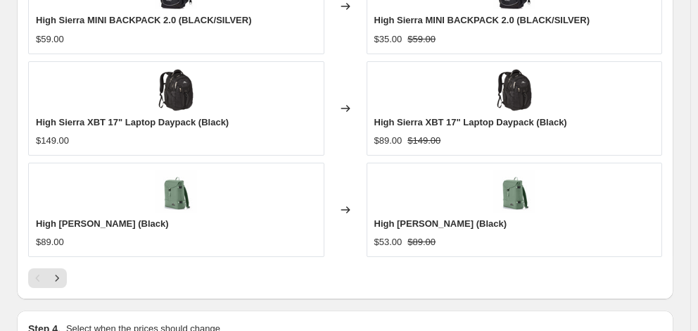
scroll to position [1377, 0]
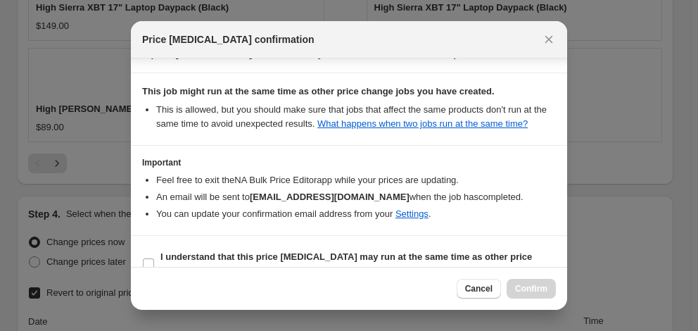
scroll to position [272, 0]
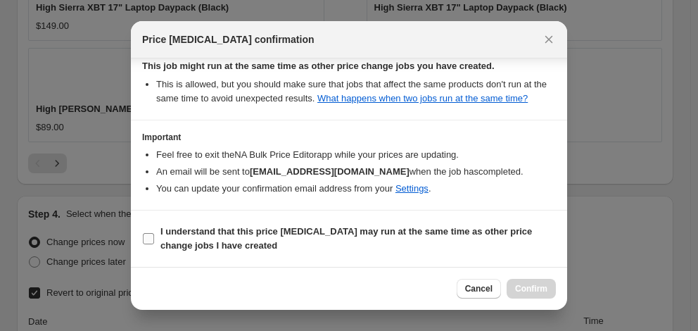
click at [310, 230] on b "I understand that this price change job may run at the same time as other price…" at bounding box center [347, 238] width 372 height 25
click at [154, 233] on input "I understand that this price change job may run at the same time as other price…" at bounding box center [148, 238] width 11 height 11
checkbox input "true"
click at [543, 287] on span "Confirm" at bounding box center [531, 288] width 32 height 11
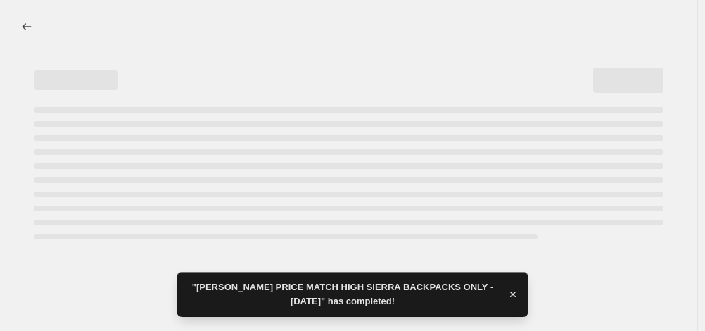
select select "percentage"
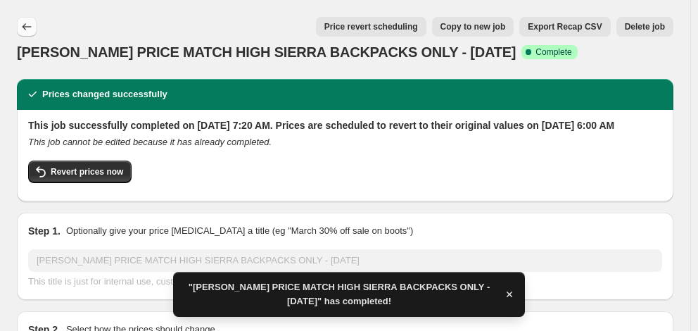
click at [31, 27] on icon "Price change jobs" at bounding box center [27, 27] width 14 height 14
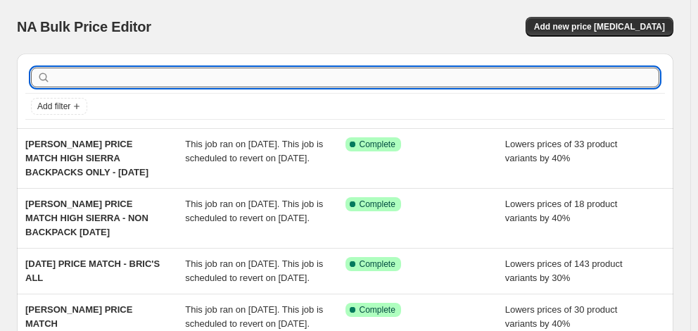
click at [108, 75] on input "text" at bounding box center [357, 78] width 606 height 20
type input "ace"
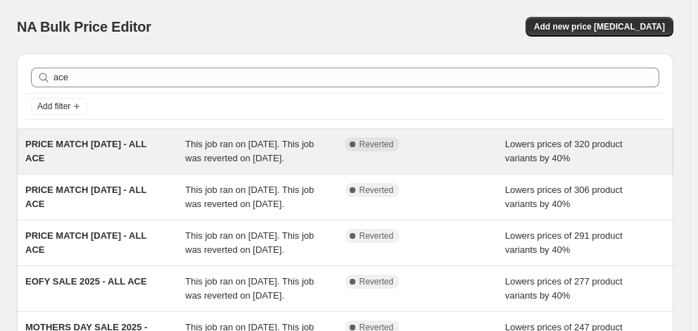
click at [99, 148] on span "PRICE MATCH [DATE] - ALL ACE" at bounding box center [85, 151] width 121 height 25
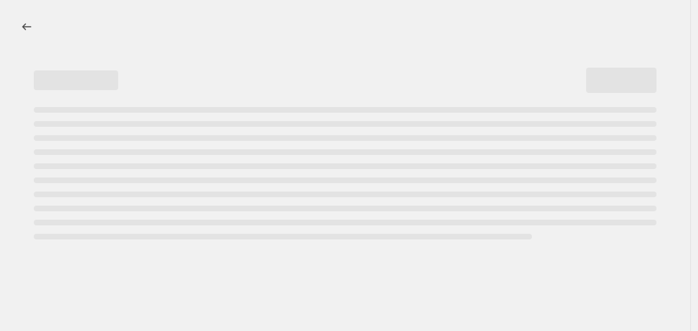
select select "percentage"
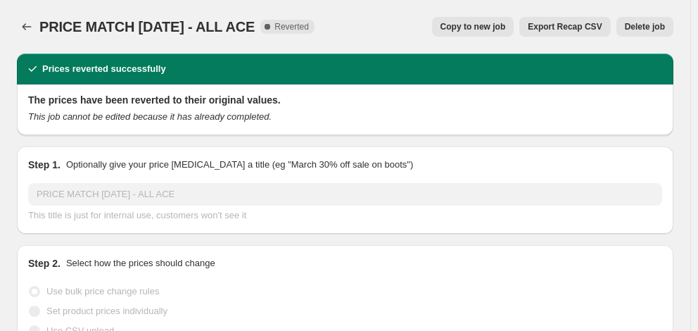
click at [496, 25] on span "Copy to new job" at bounding box center [473, 26] width 65 height 11
select select "percentage"
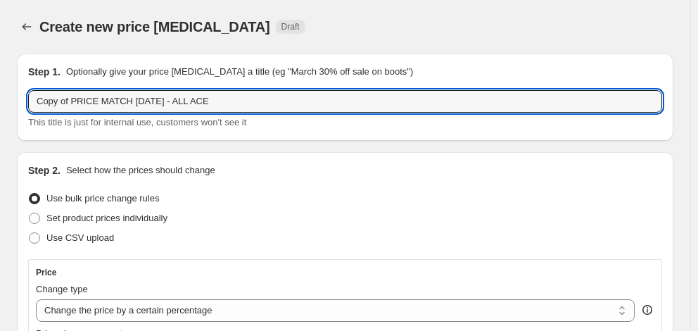
drag, startPoint x: 73, startPoint y: 101, endPoint x: -20, endPoint y: 104, distance: 92.3
click at [0, 104] on html "Home Settings Plans Skip to content Create new price [MEDICAL_DATA]. This page …" at bounding box center [349, 165] width 698 height 331
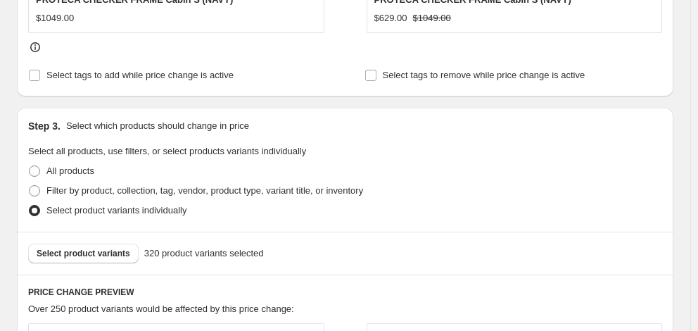
scroll to position [704, 0]
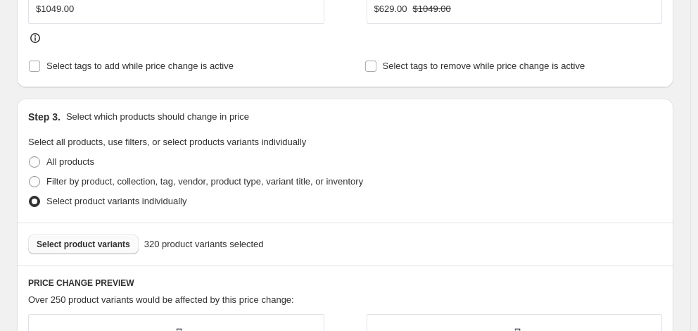
type input "PRICE MATCH [DATE] - ALL ACE"
click at [75, 239] on span "Select product variants" at bounding box center [84, 244] width 94 height 11
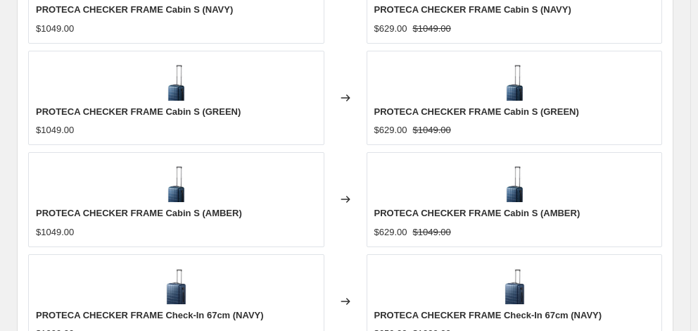
scroll to position [1114, 0]
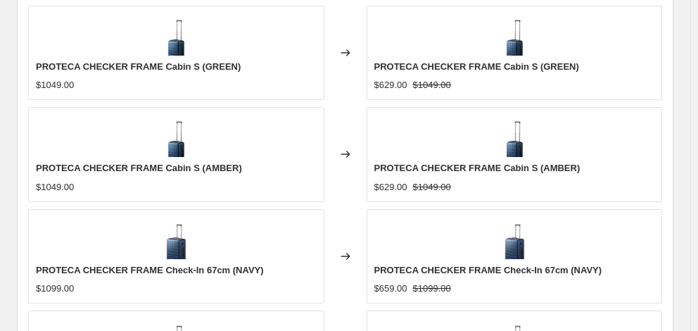
checkbox input "true"
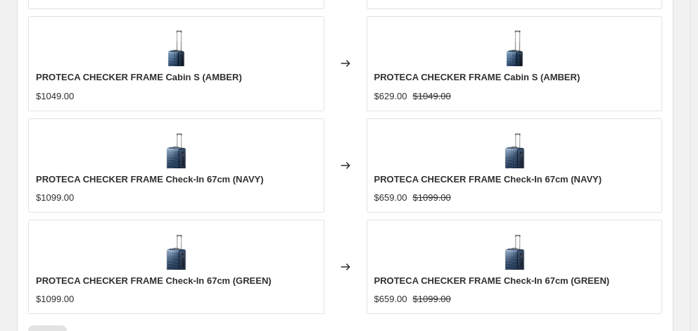
scroll to position [1255, 0]
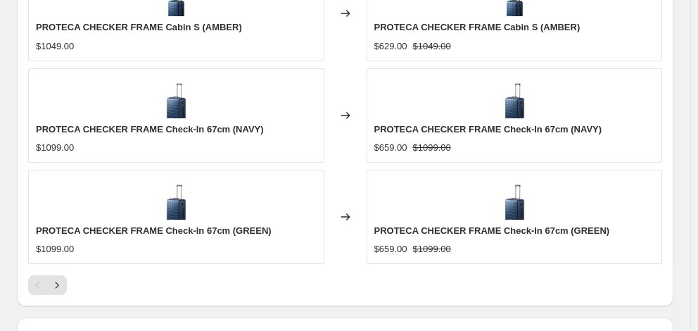
type input "[DATE]"
type input "06:00"
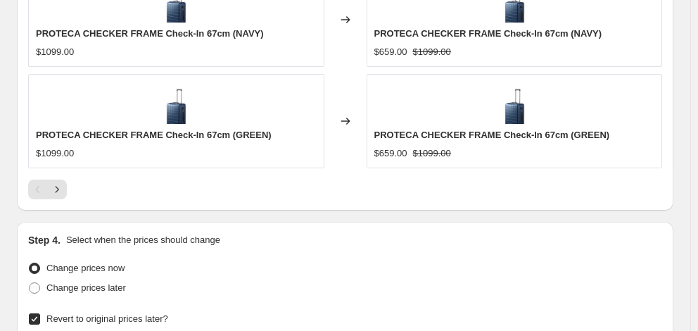
scroll to position [1377, 0]
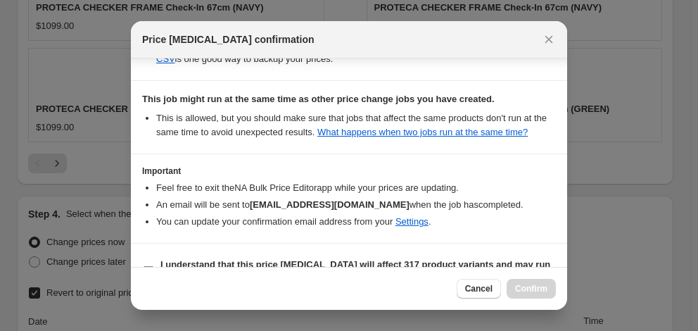
scroll to position [351, 0]
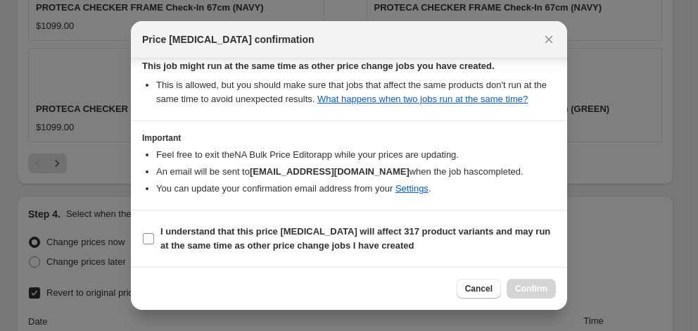
click at [356, 227] on b "I understand that this price [MEDICAL_DATA] will affect 317 product variants an…" at bounding box center [356, 238] width 390 height 25
click at [154, 233] on input "I understand that this price [MEDICAL_DATA] will affect 317 product variants an…" at bounding box center [148, 238] width 11 height 11
checkbox input "true"
click at [532, 284] on span "Confirm" at bounding box center [531, 288] width 32 height 11
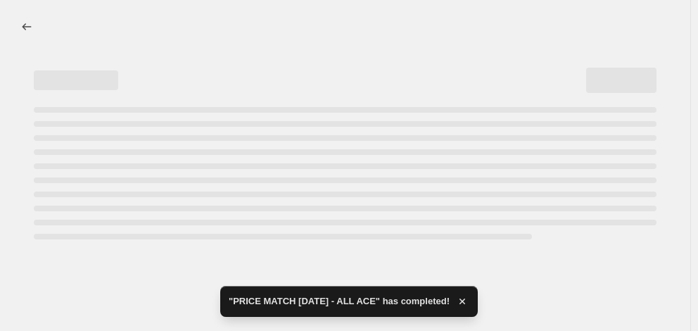
select select "percentage"
